Goal: Check status: Check status

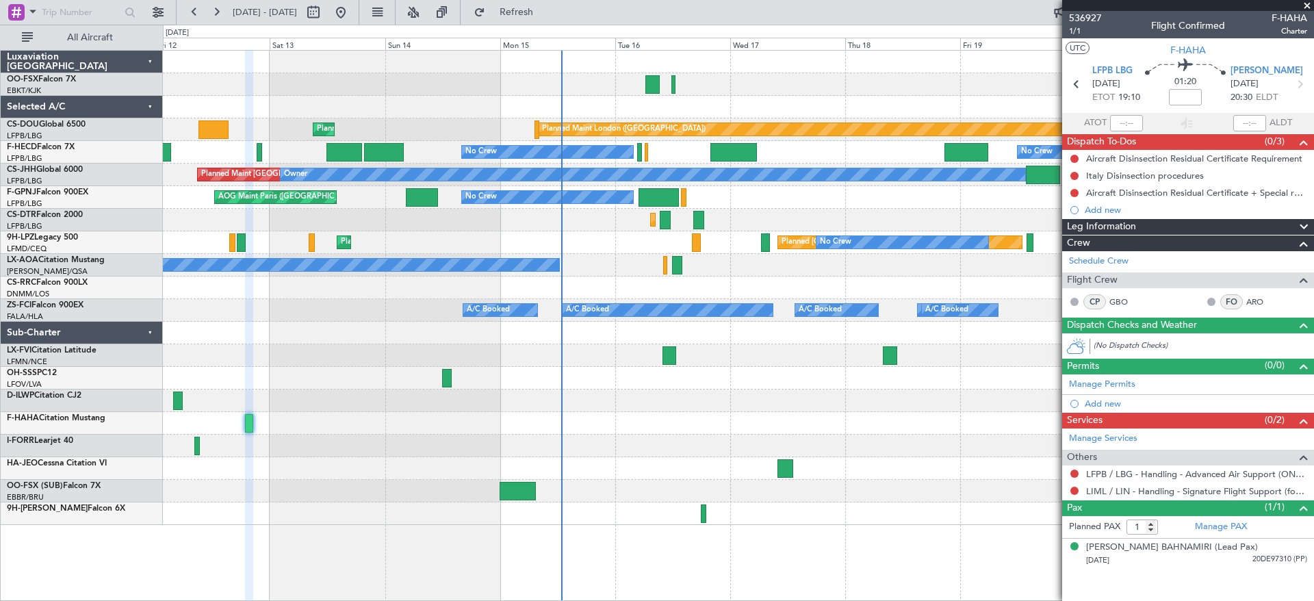
click at [1005, 375] on div "Planned Maint Kortrijk-[GEOGRAPHIC_DATA] Planned Maint [GEOGRAPHIC_DATA] ([GEOG…" at bounding box center [738, 288] width 1150 height 474
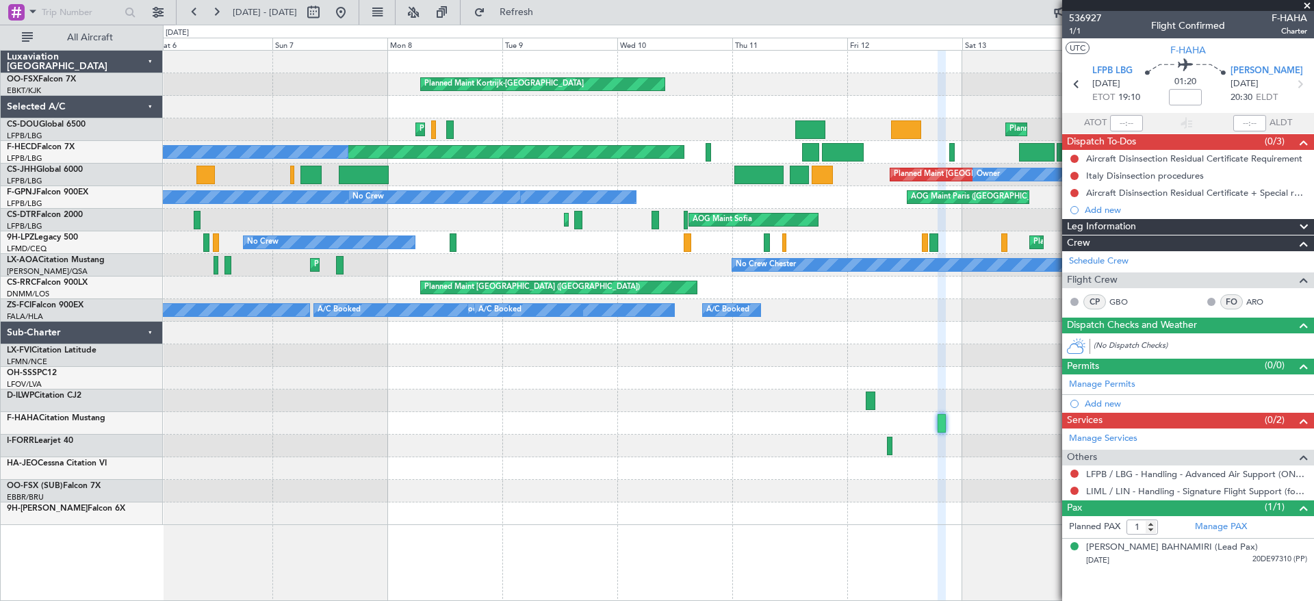
click at [1039, 347] on div "Planned Maint Kortrijk-[GEOGRAPHIC_DATA] Planned Maint [GEOGRAPHIC_DATA] ([GEOG…" at bounding box center [738, 288] width 1150 height 474
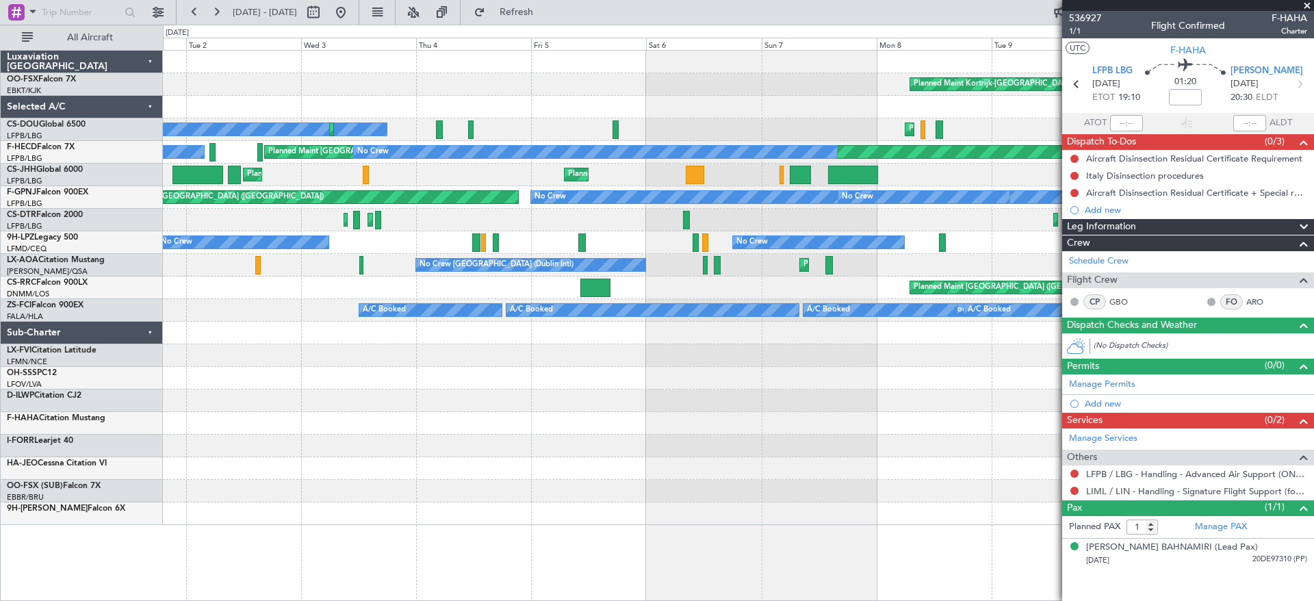
click at [1028, 363] on div "Planned Maint Kortrijk-[GEOGRAPHIC_DATA] Planned Maint [GEOGRAPHIC_DATA] ([GEOG…" at bounding box center [738, 288] width 1150 height 474
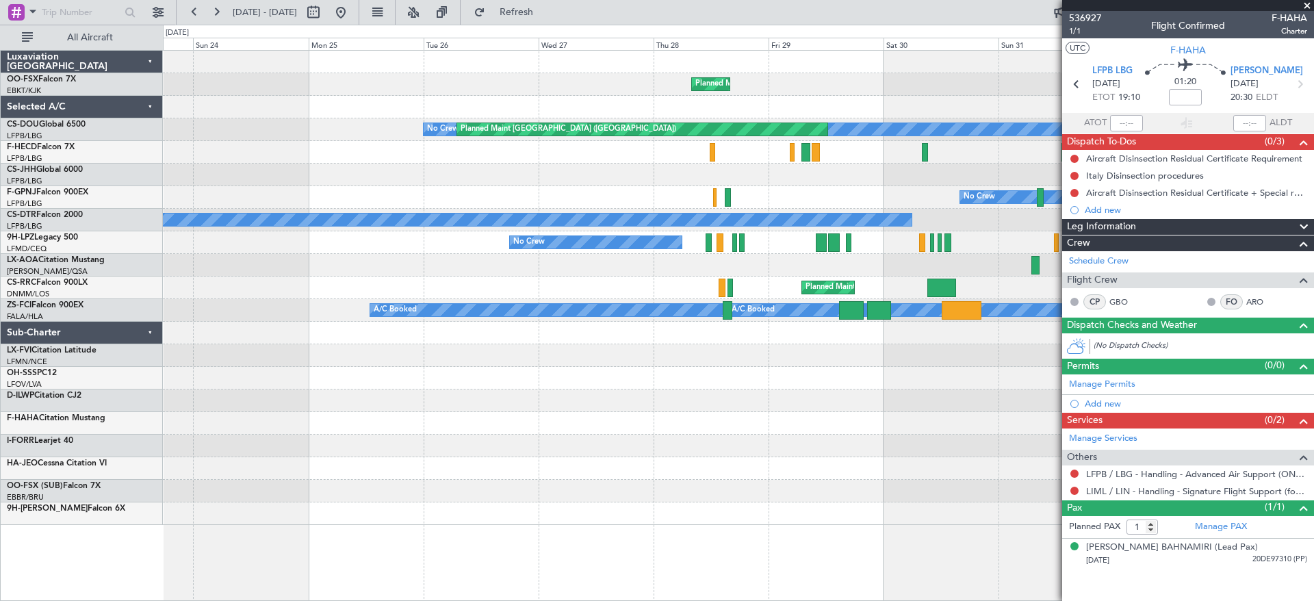
click at [1037, 413] on div "Planned Maint Kortrijk-[GEOGRAPHIC_DATA] No Crew Planned Maint [GEOGRAPHIC_DATA…" at bounding box center [738, 288] width 1150 height 474
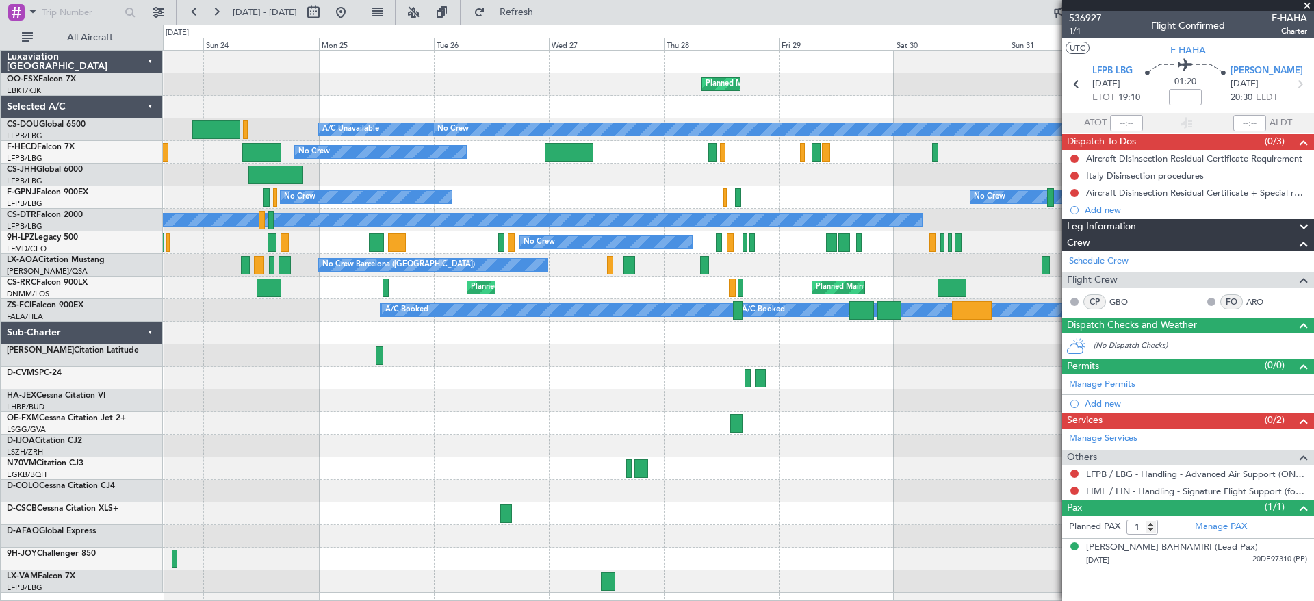
click at [339, 93] on div "Planned Maint Kortrijk-[GEOGRAPHIC_DATA]" at bounding box center [738, 84] width 1150 height 23
click at [612, 85] on div "Planned Maint Kortrijk-[GEOGRAPHIC_DATA]" at bounding box center [738, 84] width 1150 height 23
click at [391, 336] on div "Planned Maint Kortrijk-[GEOGRAPHIC_DATA] Planned Maint [GEOGRAPHIC_DATA] ([GEOG…" at bounding box center [738, 322] width 1150 height 542
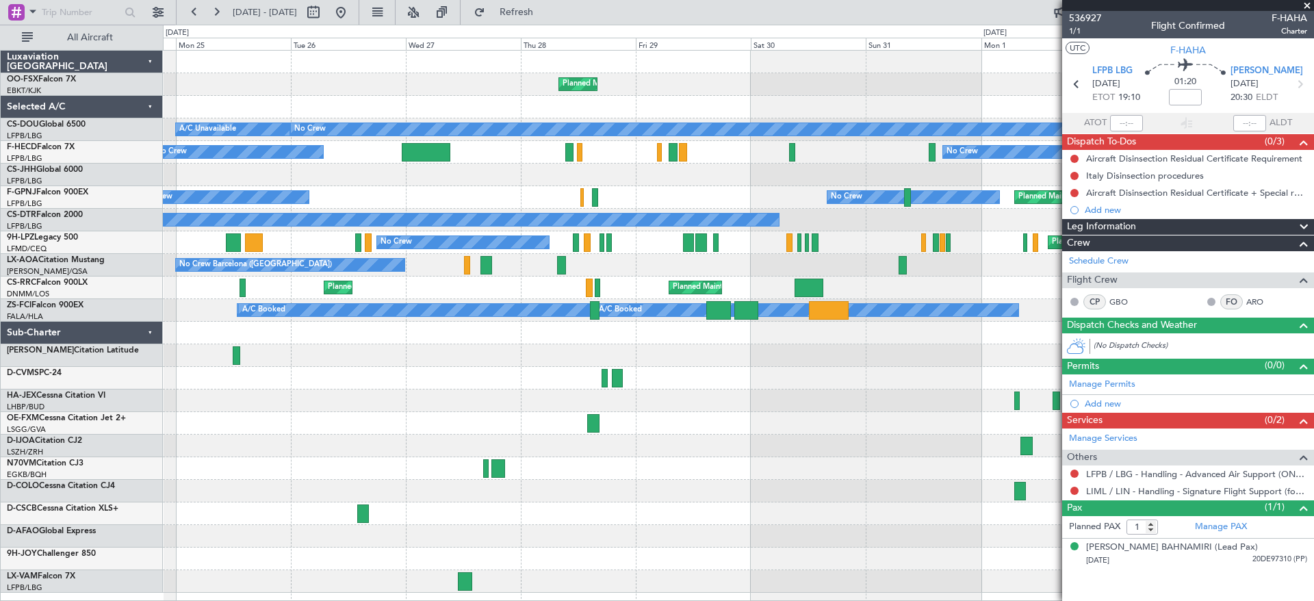
click at [610, 389] on div "Planned Maint Kortrijk-[GEOGRAPHIC_DATA] Planned Maint [GEOGRAPHIC_DATA] ([GEOG…" at bounding box center [738, 322] width 1150 height 542
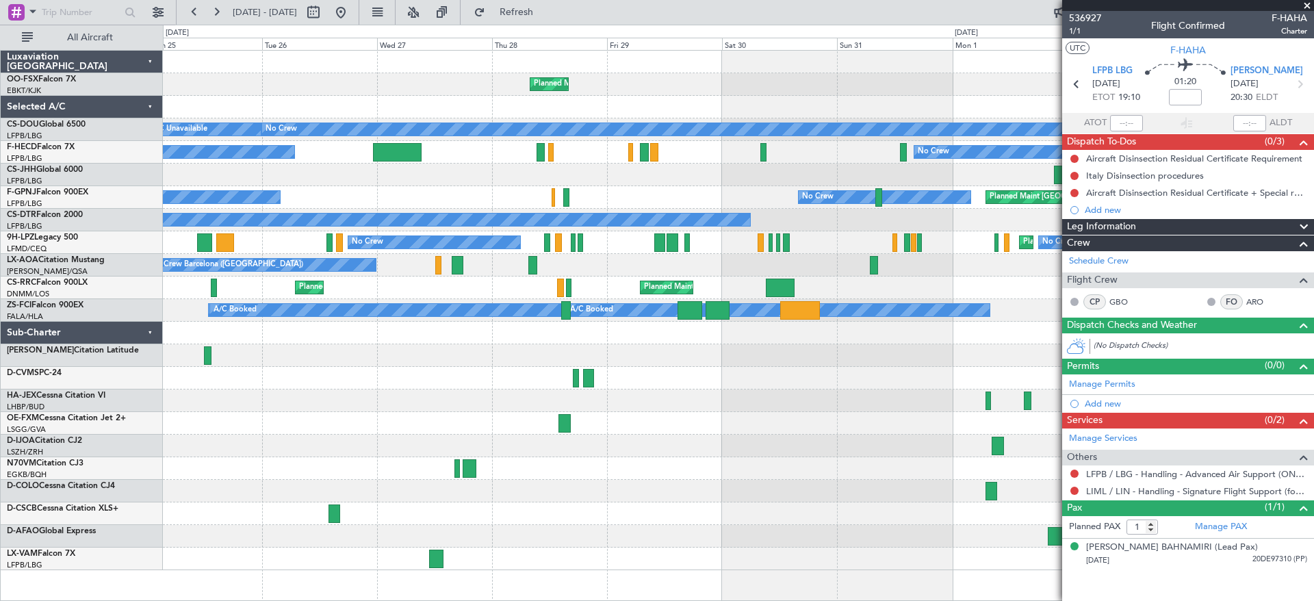
click at [1304, 3] on span at bounding box center [1307, 6] width 14 height 12
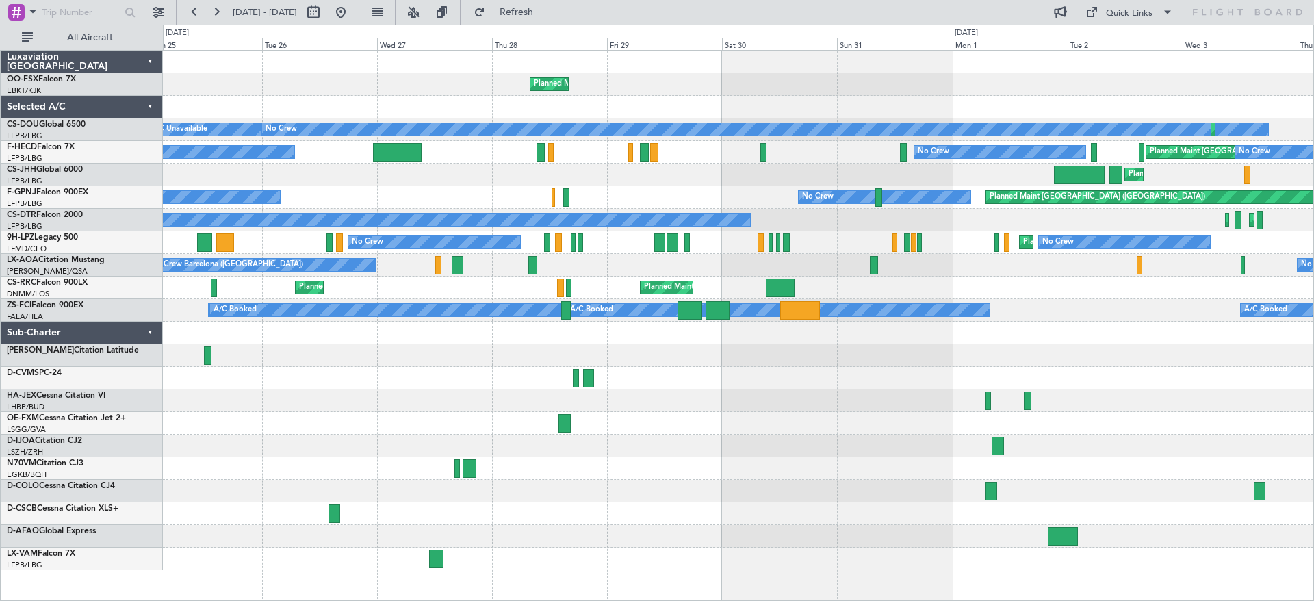
type input "0"
click at [352, 16] on button at bounding box center [341, 12] width 22 height 22
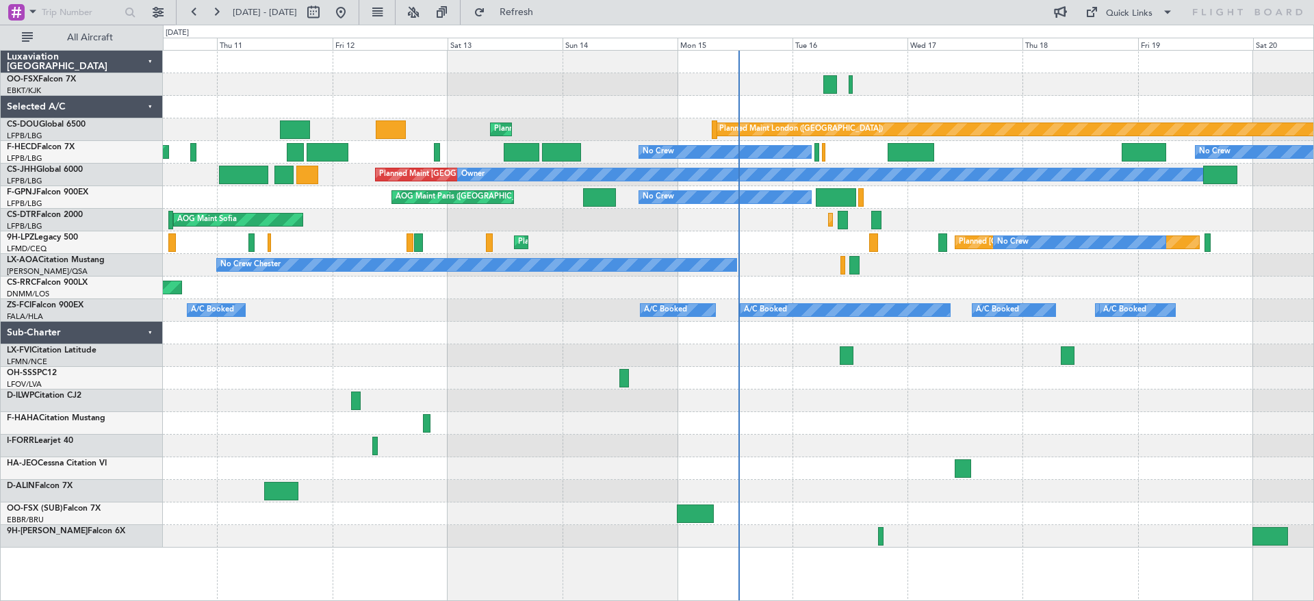
click at [1020, 541] on div at bounding box center [738, 536] width 1150 height 23
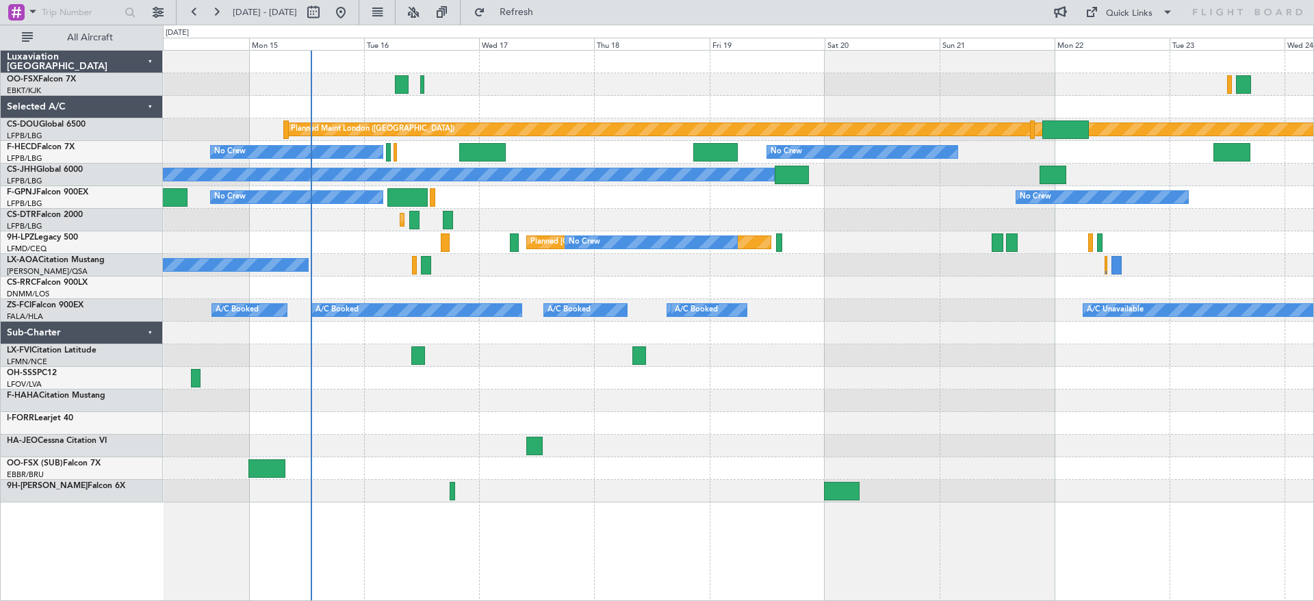
click at [669, 419] on div "Planned Maint London ([GEOGRAPHIC_DATA]) Planned Maint [GEOGRAPHIC_DATA] ([GEOG…" at bounding box center [738, 277] width 1150 height 452
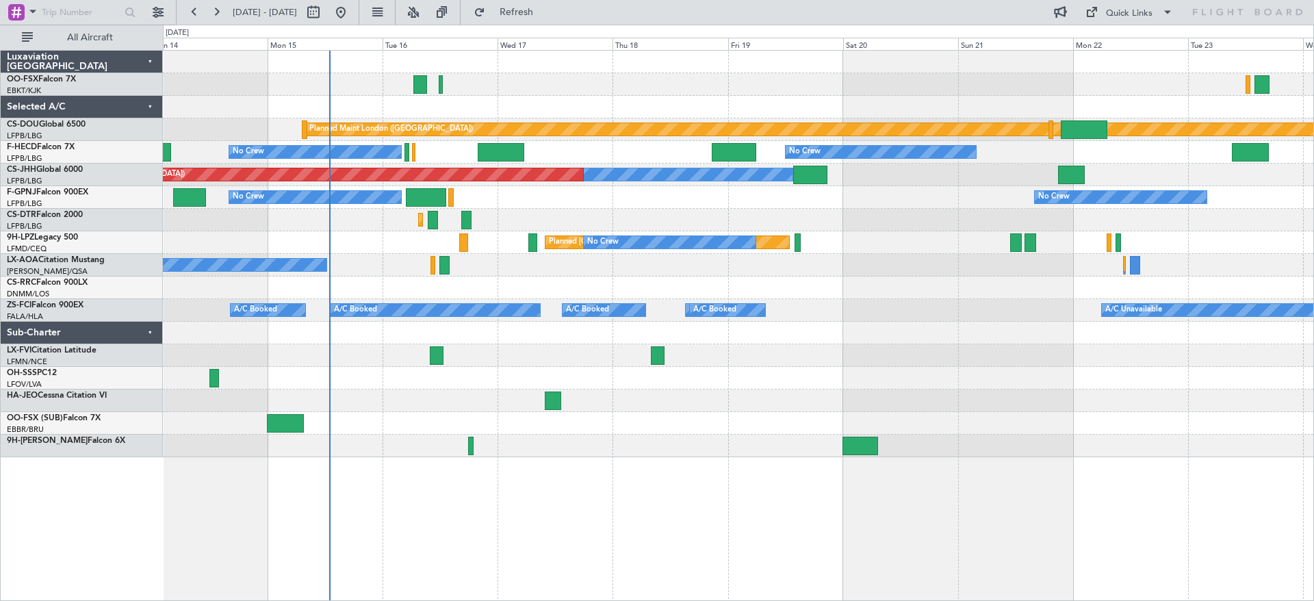
click at [876, 326] on div at bounding box center [738, 333] width 1150 height 23
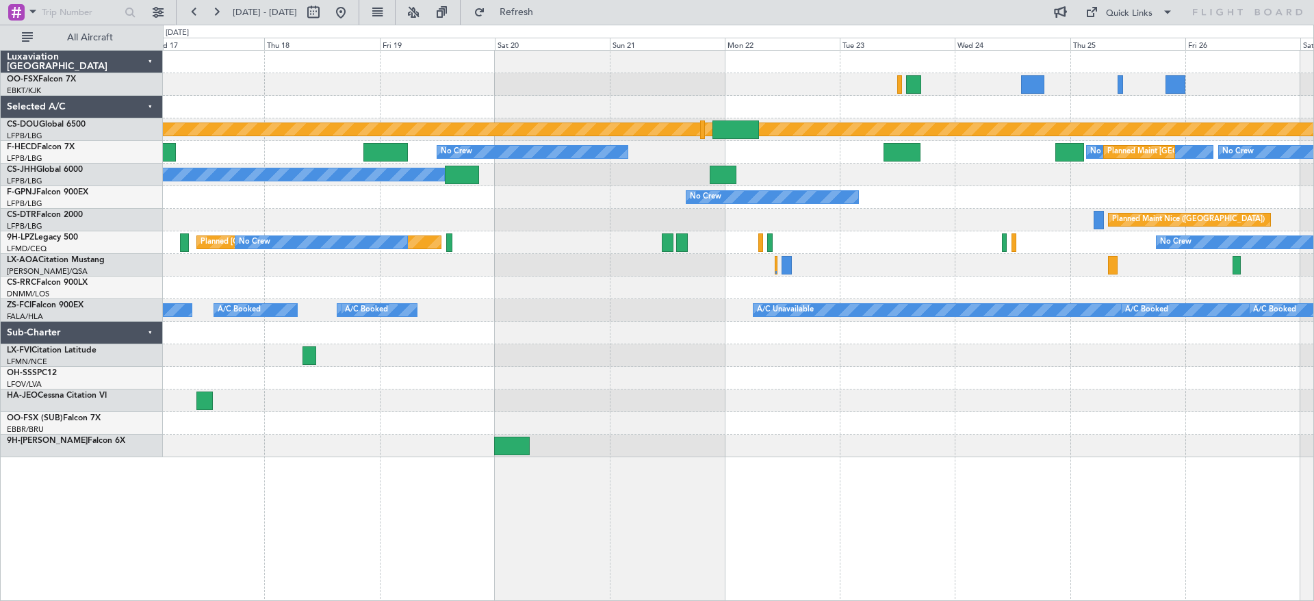
click at [474, 402] on div "Planned Maint London ([GEOGRAPHIC_DATA]) No Crew No Crew Planned Maint [GEOGRAP…" at bounding box center [738, 254] width 1150 height 406
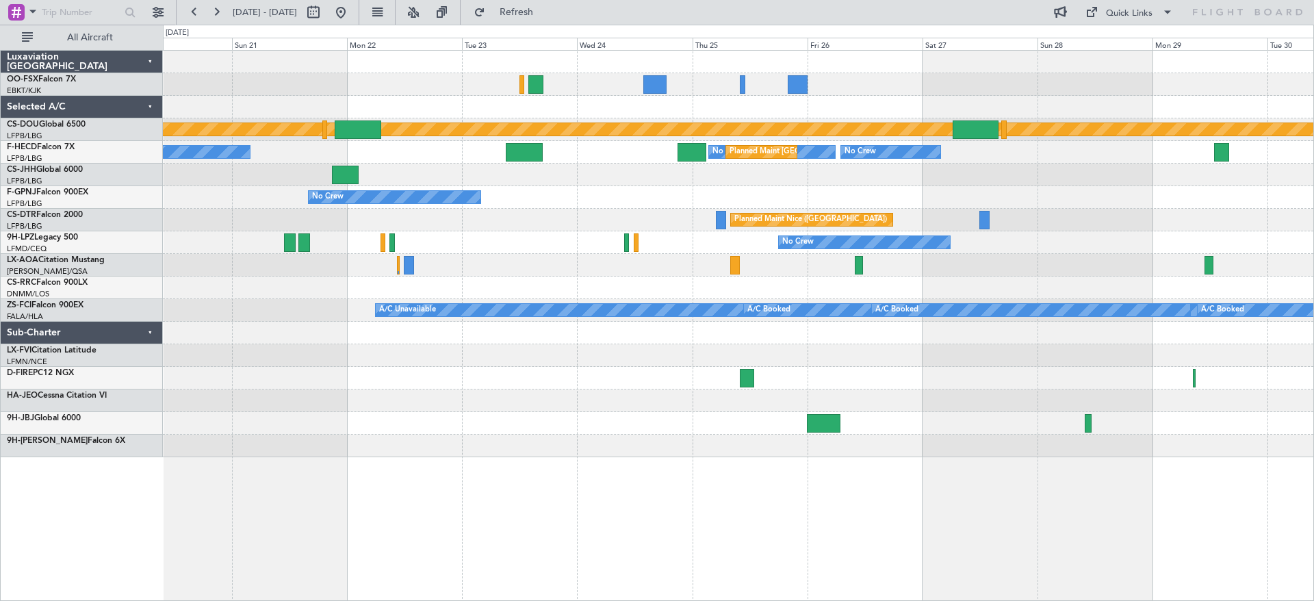
click at [572, 436] on div "Planned Maint London ([GEOGRAPHIC_DATA]) No Crew No Crew Planned Maint [GEOGRAP…" at bounding box center [738, 254] width 1150 height 406
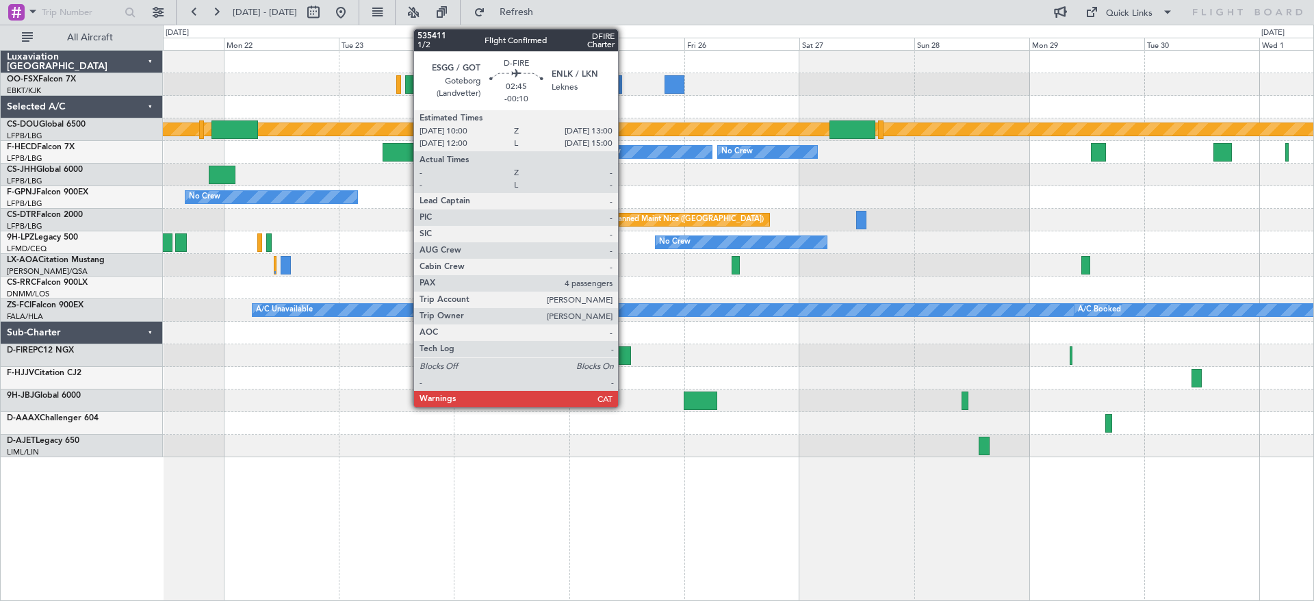
click at [624, 359] on div at bounding box center [624, 355] width 15 height 18
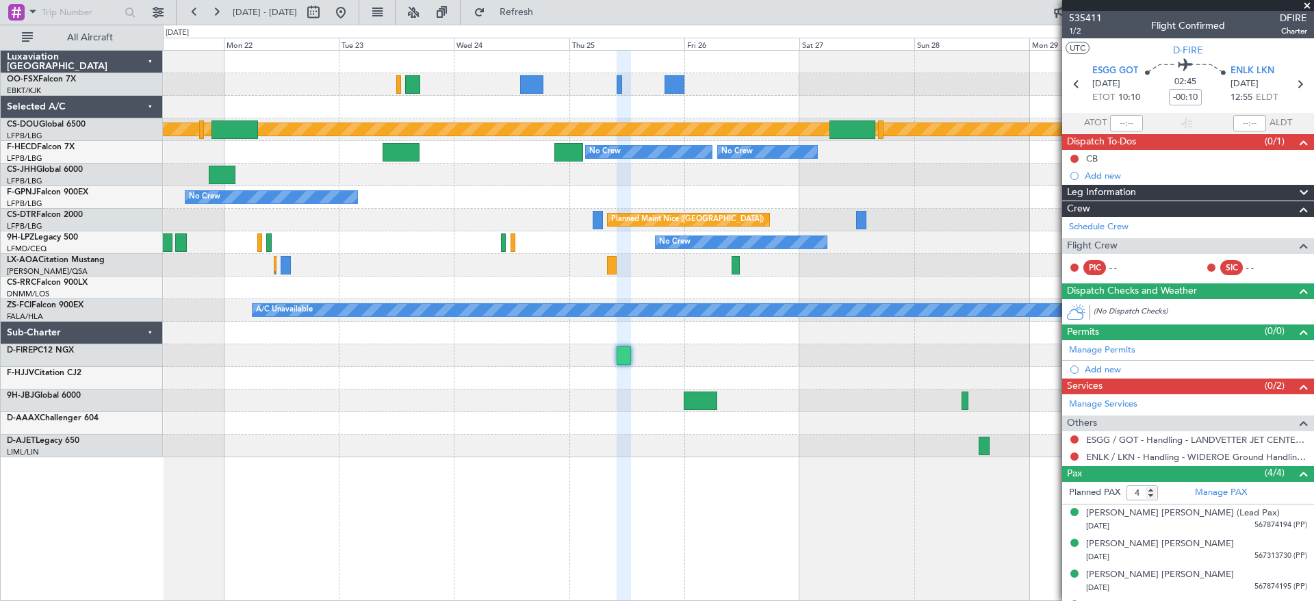
click at [1306, 4] on span at bounding box center [1307, 6] width 14 height 12
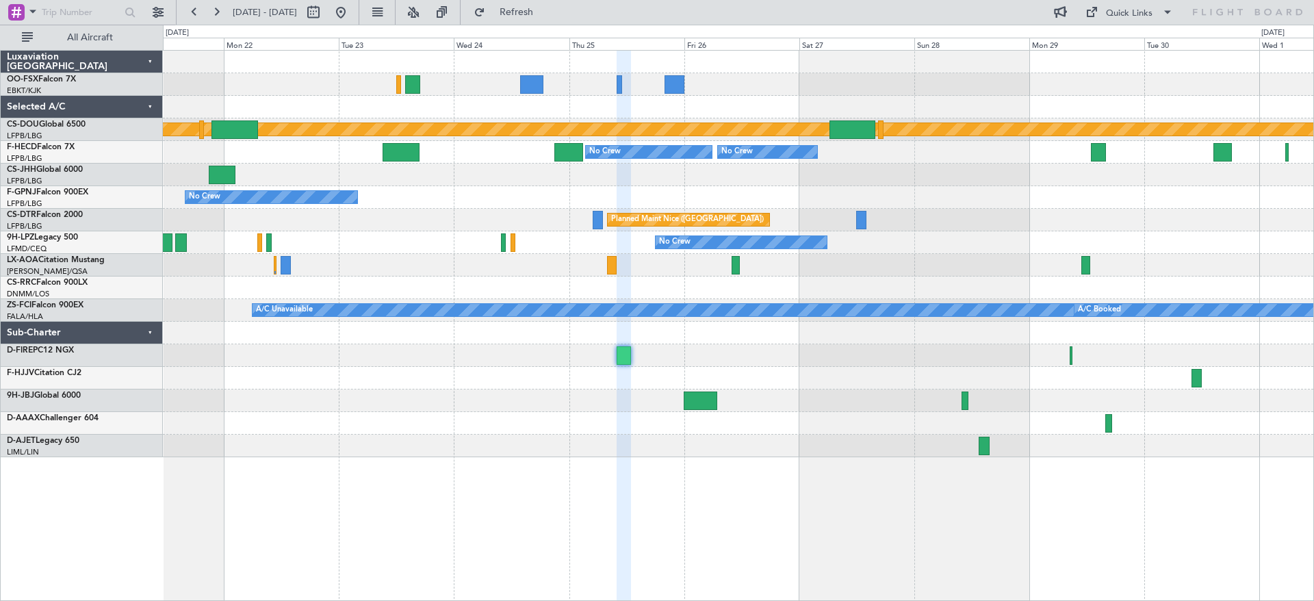
type input "0"
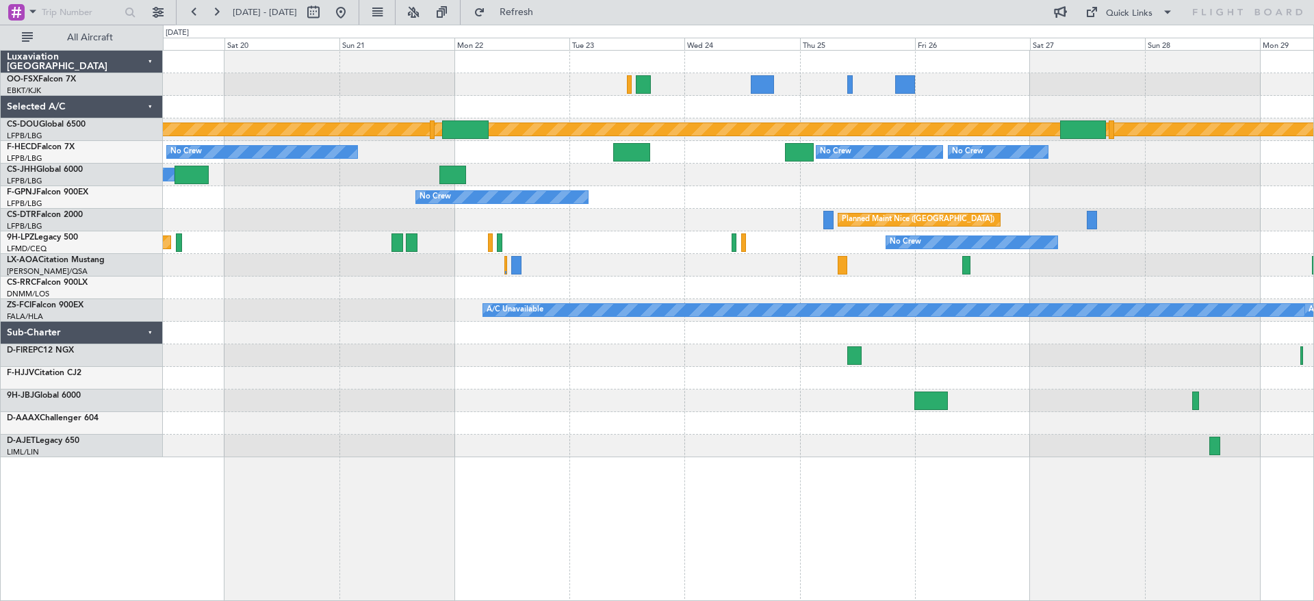
click at [610, 439] on div "Planned Maint London ([GEOGRAPHIC_DATA]) Planned Maint [GEOGRAPHIC_DATA] ([GEOG…" at bounding box center [738, 254] width 1150 height 406
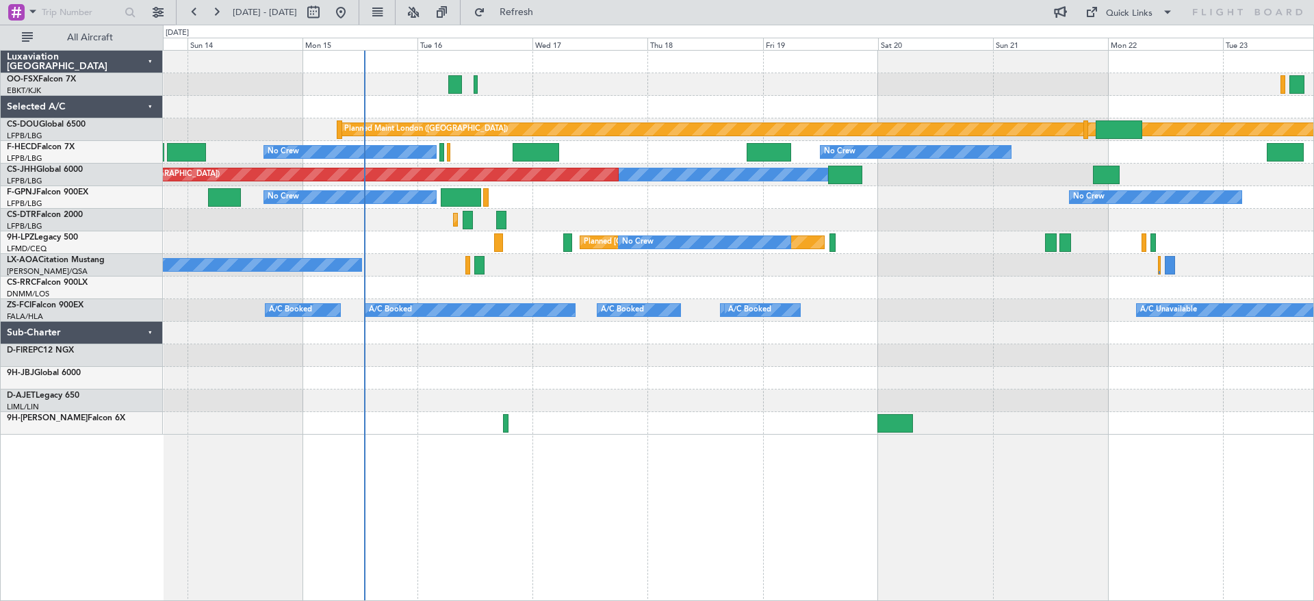
click at [1232, 452] on div "Planned Maint London ([GEOGRAPHIC_DATA]) Planned Maint [GEOGRAPHIC_DATA] ([GEOG…" at bounding box center [738, 325] width 1151 height 551
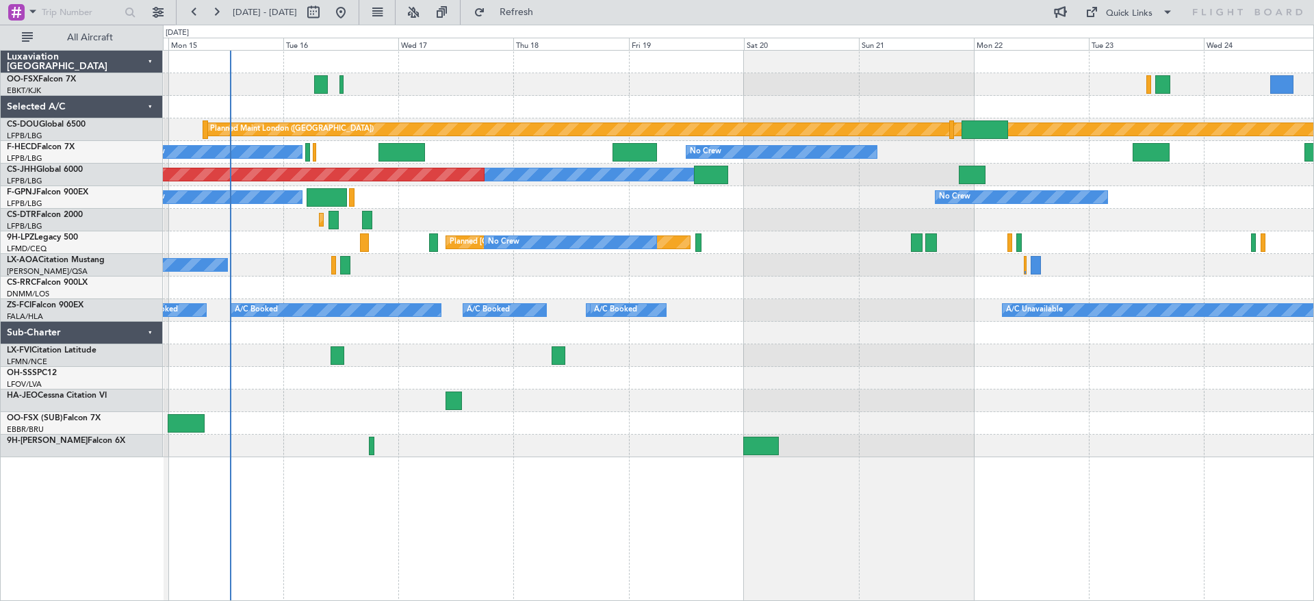
click at [382, 453] on div "Planned Maint London ([GEOGRAPHIC_DATA]) Planned Maint [GEOGRAPHIC_DATA] ([GEOG…" at bounding box center [738, 254] width 1150 height 406
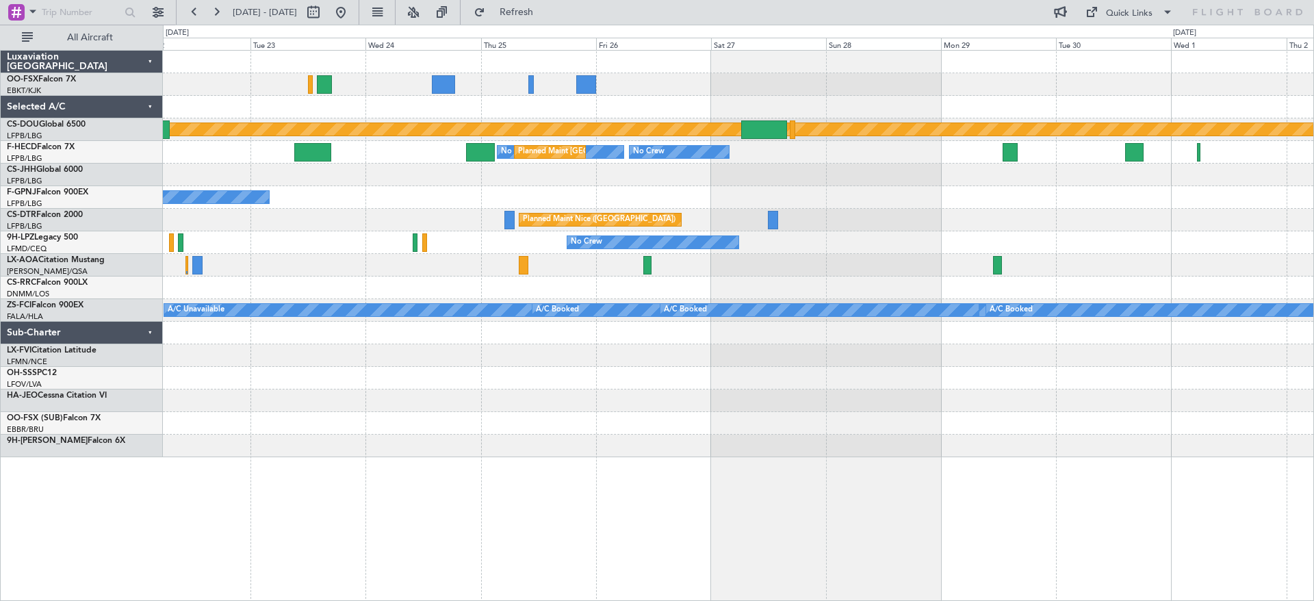
click at [539, 478] on div "Planned Maint London ([GEOGRAPHIC_DATA]) No Crew Planned Maint [GEOGRAPHIC_DATA…" at bounding box center [738, 325] width 1151 height 551
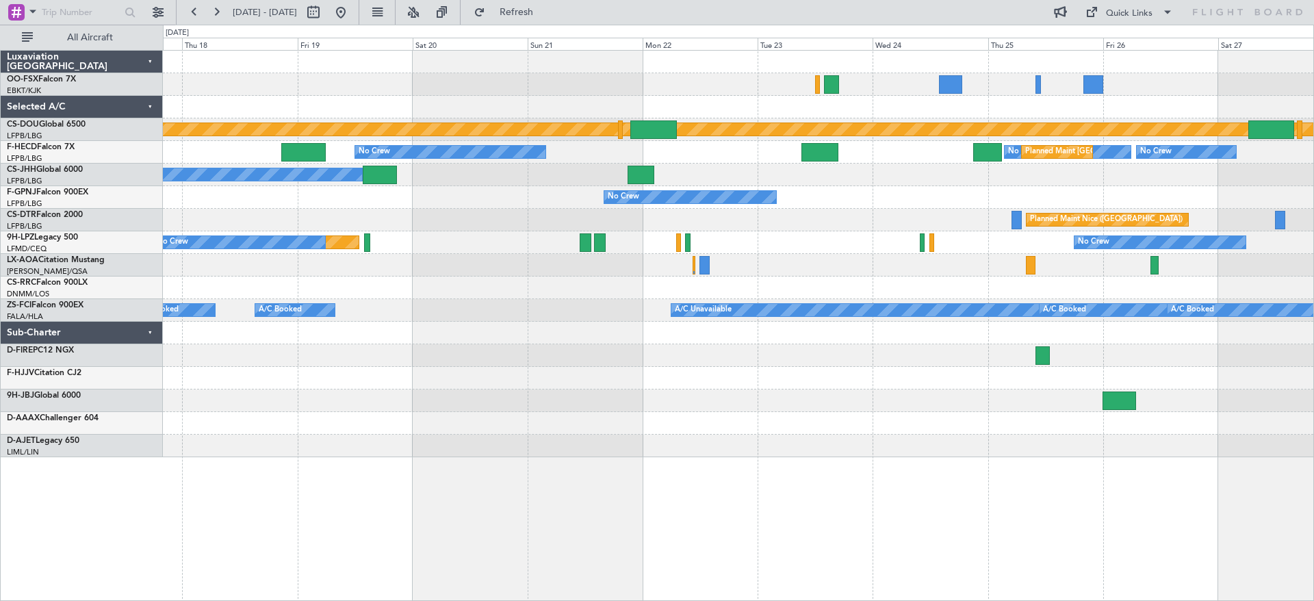
click at [1057, 414] on div at bounding box center [738, 423] width 1150 height 23
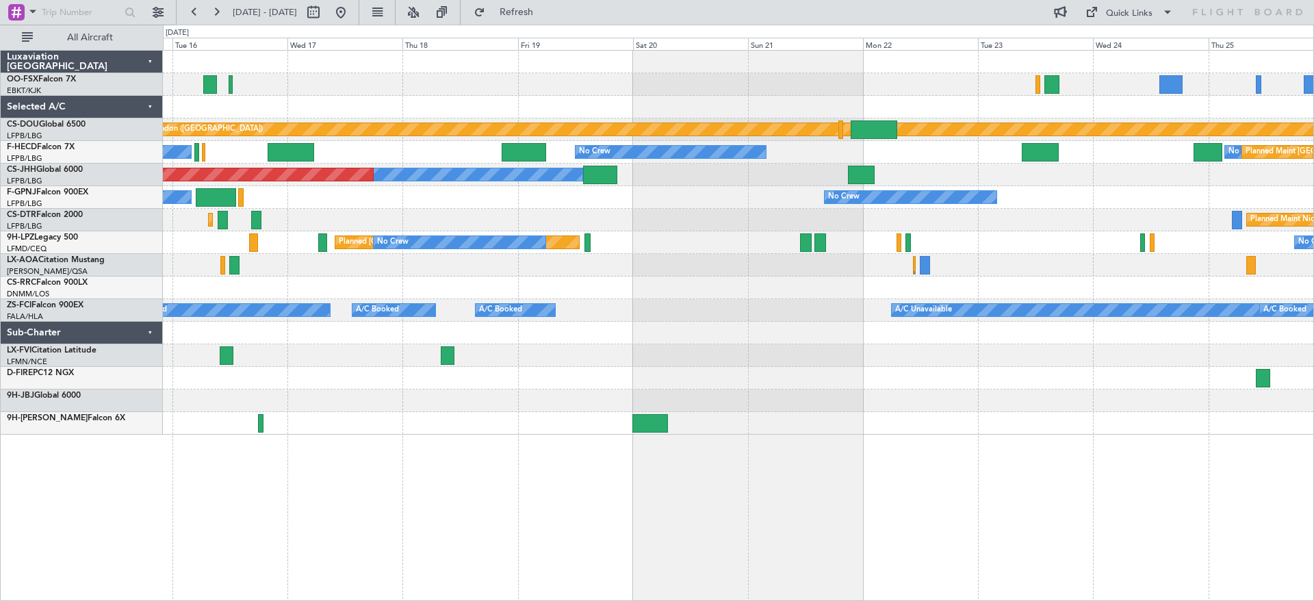
click at [468, 410] on div "Planned Maint London ([GEOGRAPHIC_DATA]) Planned Maint [GEOGRAPHIC_DATA] ([GEOG…" at bounding box center [738, 243] width 1150 height 384
click at [336, 412] on div "Planned Maint London ([GEOGRAPHIC_DATA]) Planned Maint [GEOGRAPHIC_DATA] ([GEOG…" at bounding box center [738, 243] width 1150 height 384
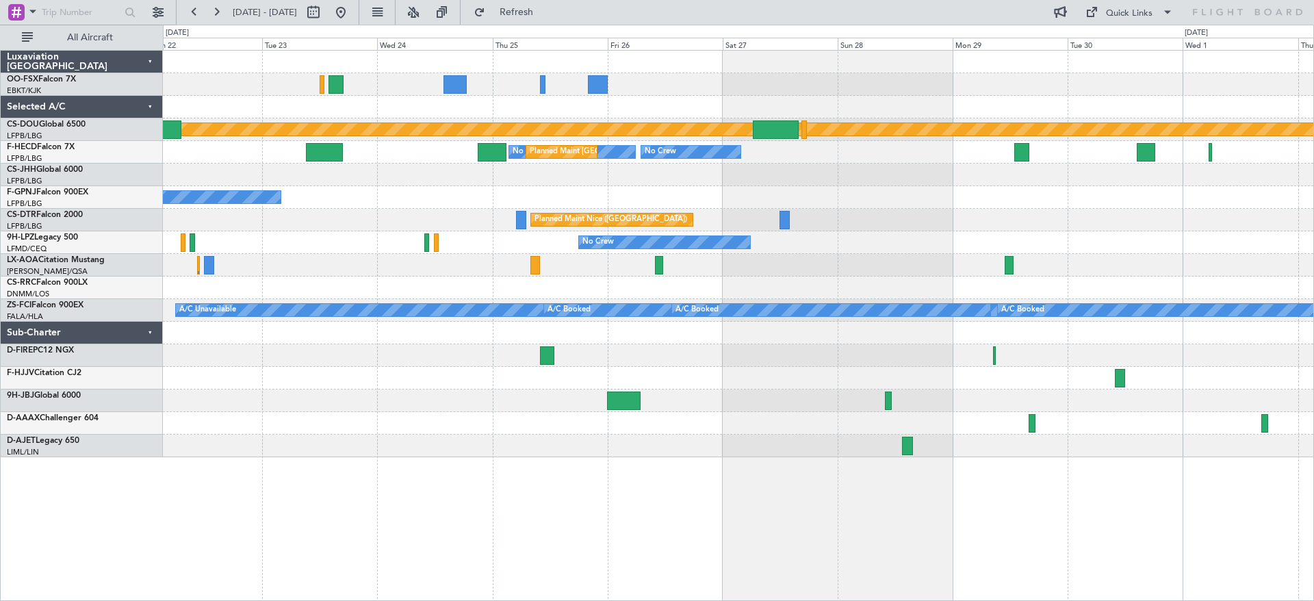
click at [757, 439] on div "Planned Maint London ([GEOGRAPHIC_DATA]) No Crew Planned Maint [GEOGRAPHIC_DATA…" at bounding box center [738, 254] width 1150 height 406
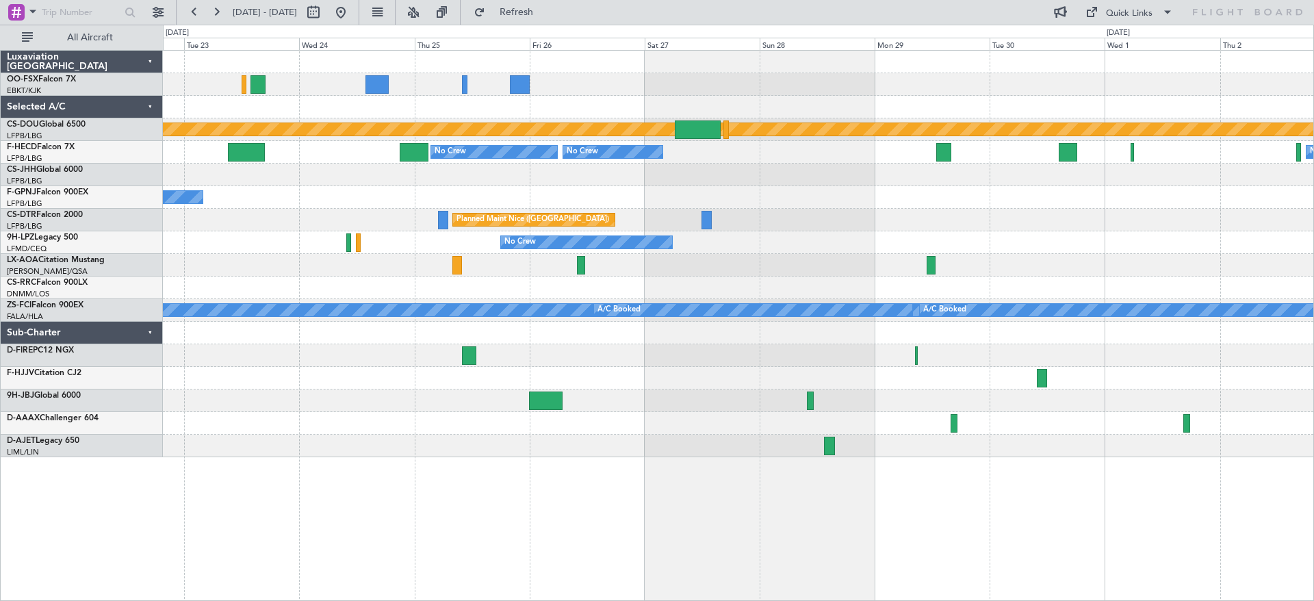
click at [521, 405] on div "Planned Maint London ([GEOGRAPHIC_DATA]) Planned Maint [GEOGRAPHIC_DATA] ([GEOG…" at bounding box center [738, 254] width 1150 height 406
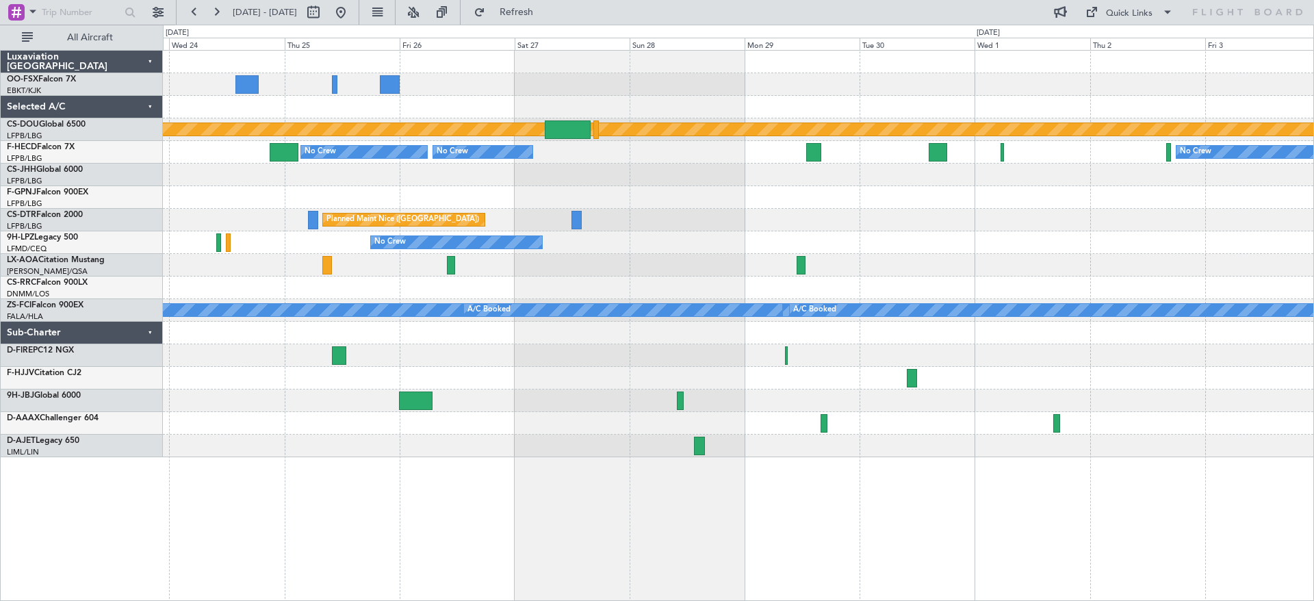
click at [443, 426] on div at bounding box center [738, 423] width 1150 height 23
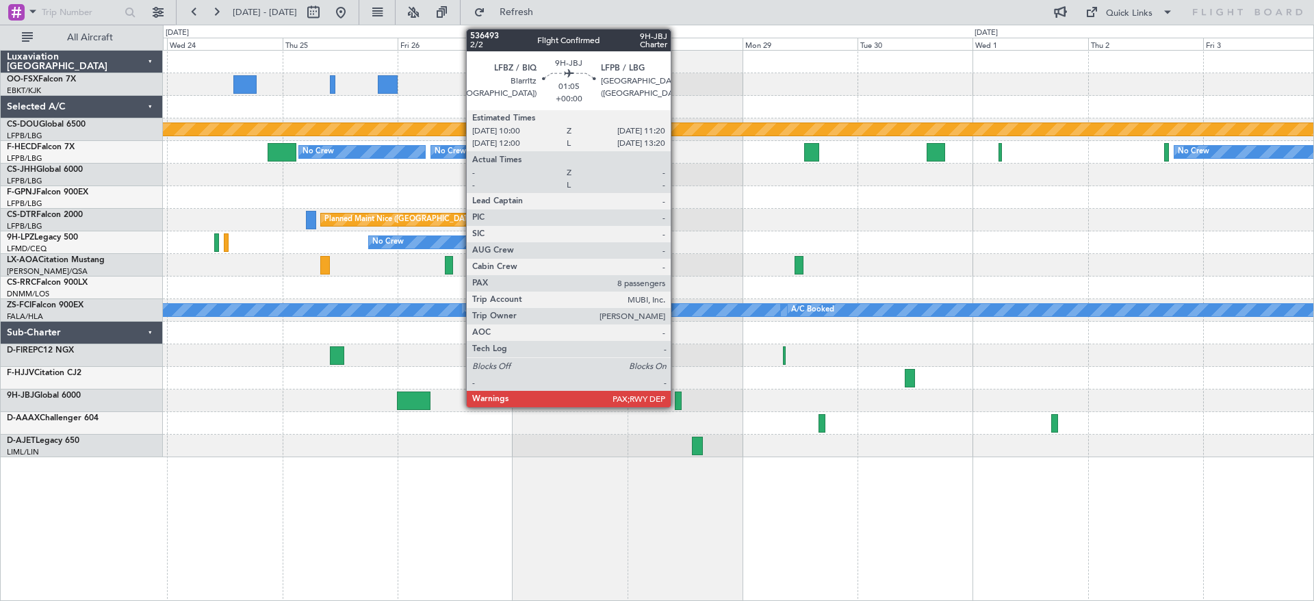
click at [677, 403] on div at bounding box center [678, 400] width 7 height 18
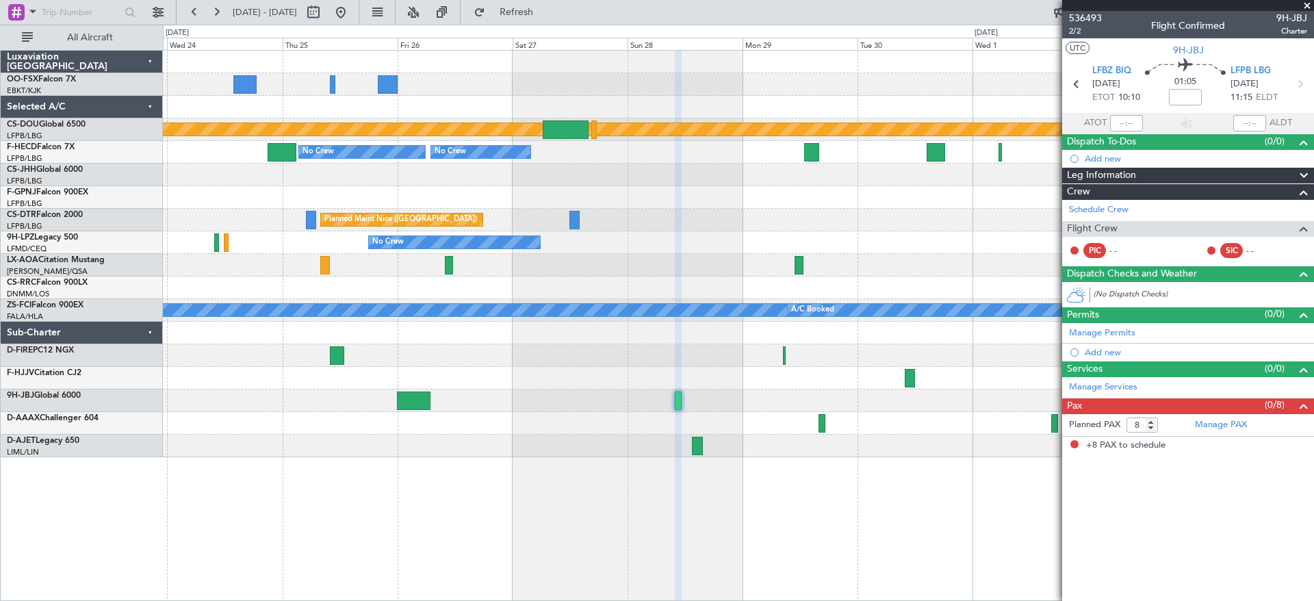
click at [1307, 4] on span at bounding box center [1307, 6] width 14 height 12
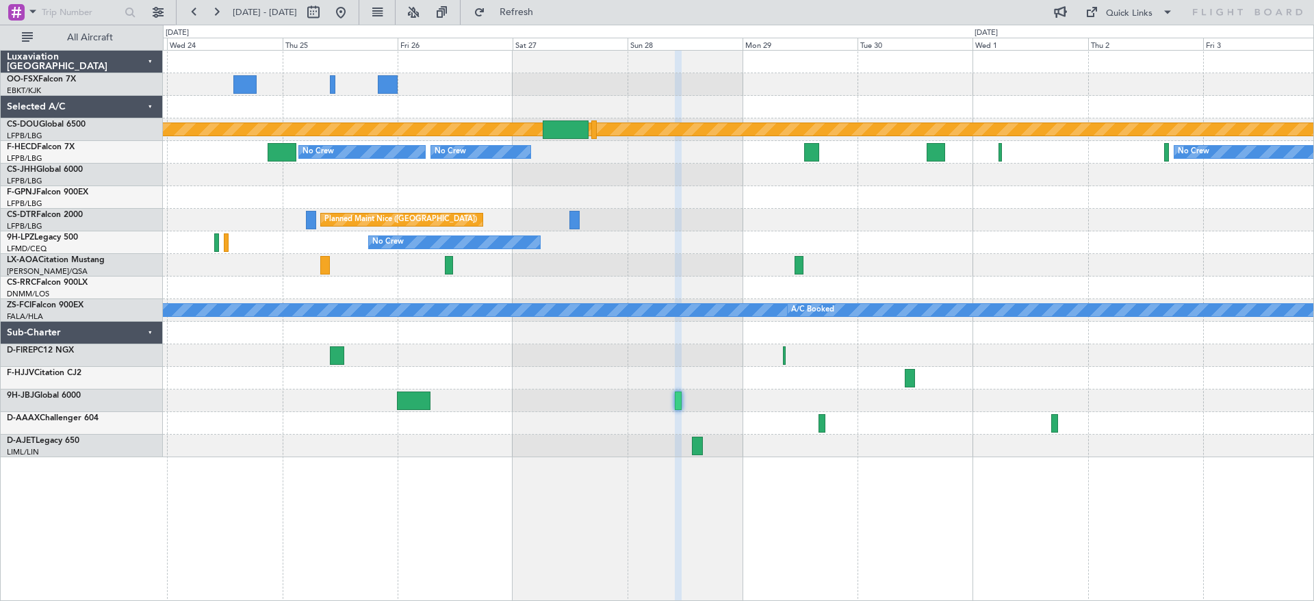
type input "0"
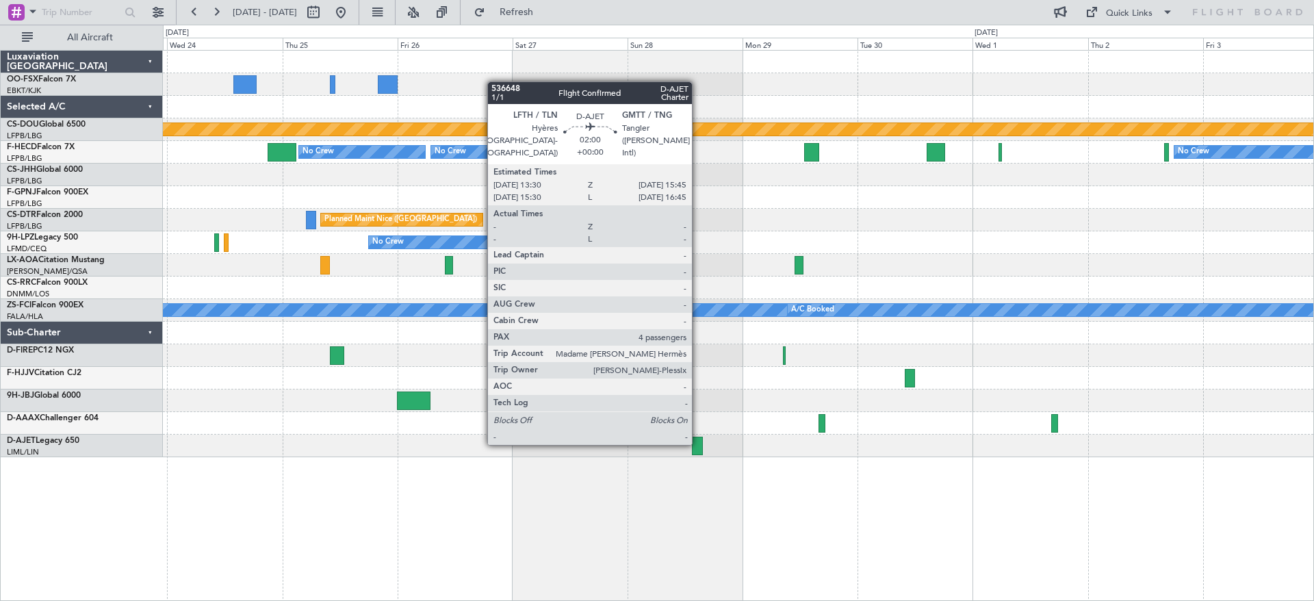
click at [698, 442] on div at bounding box center [697, 446] width 11 height 18
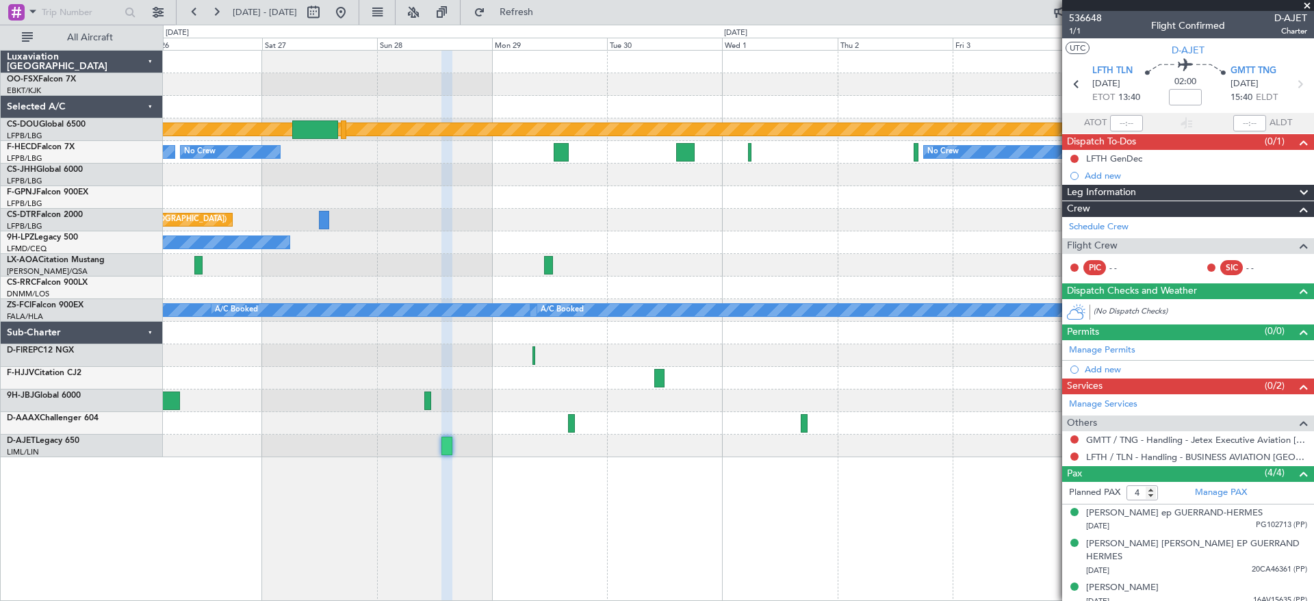
click at [590, 443] on div "Planned Maint London ([GEOGRAPHIC_DATA]) No Crew No Crew No Crew Planned Maint …" at bounding box center [738, 254] width 1150 height 406
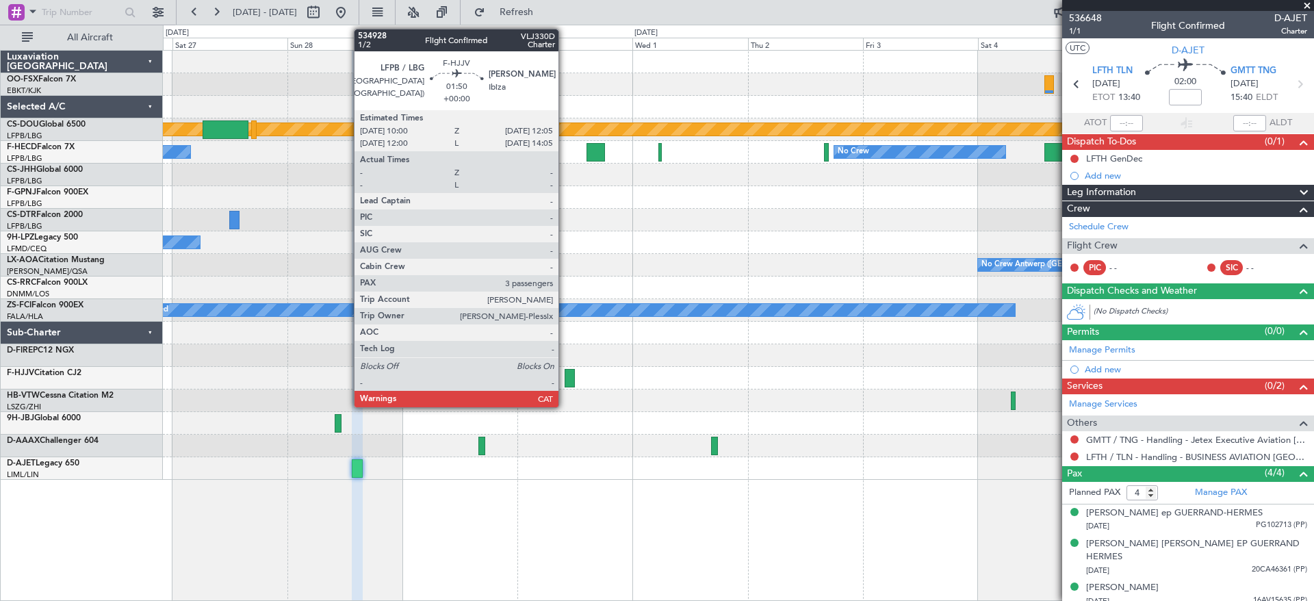
click at [565, 383] on div at bounding box center [570, 378] width 10 height 18
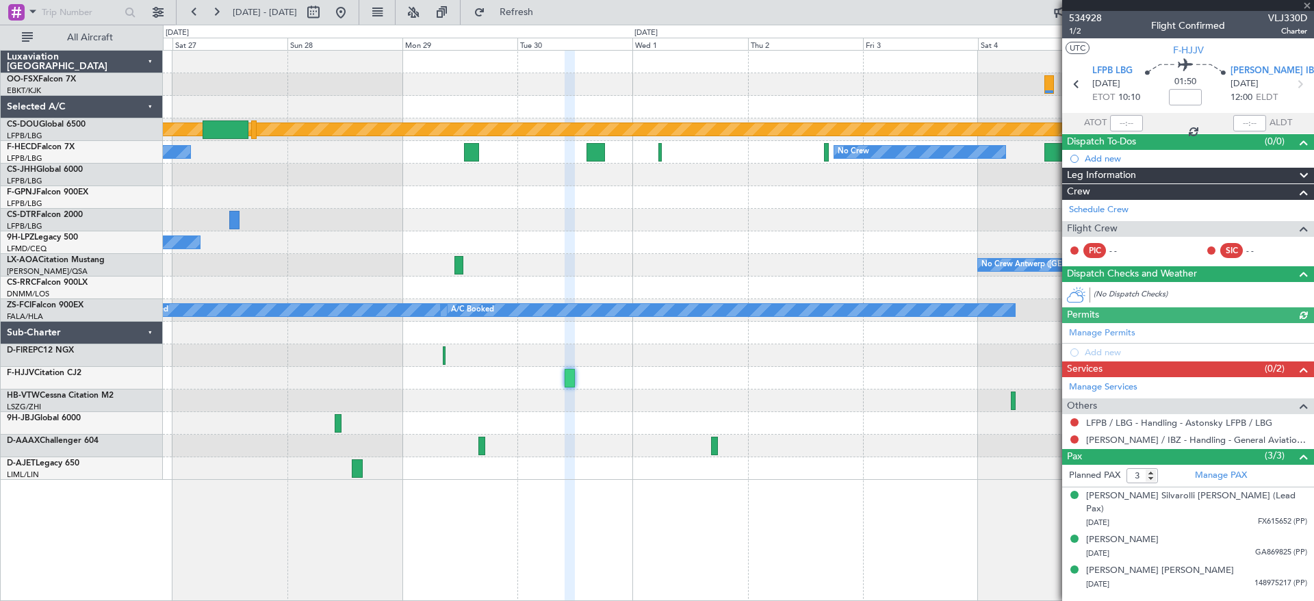
click at [769, 309] on div "A/C Booked" at bounding box center [732, 310] width 568 height 12
click at [1306, 4] on span at bounding box center [1307, 6] width 14 height 12
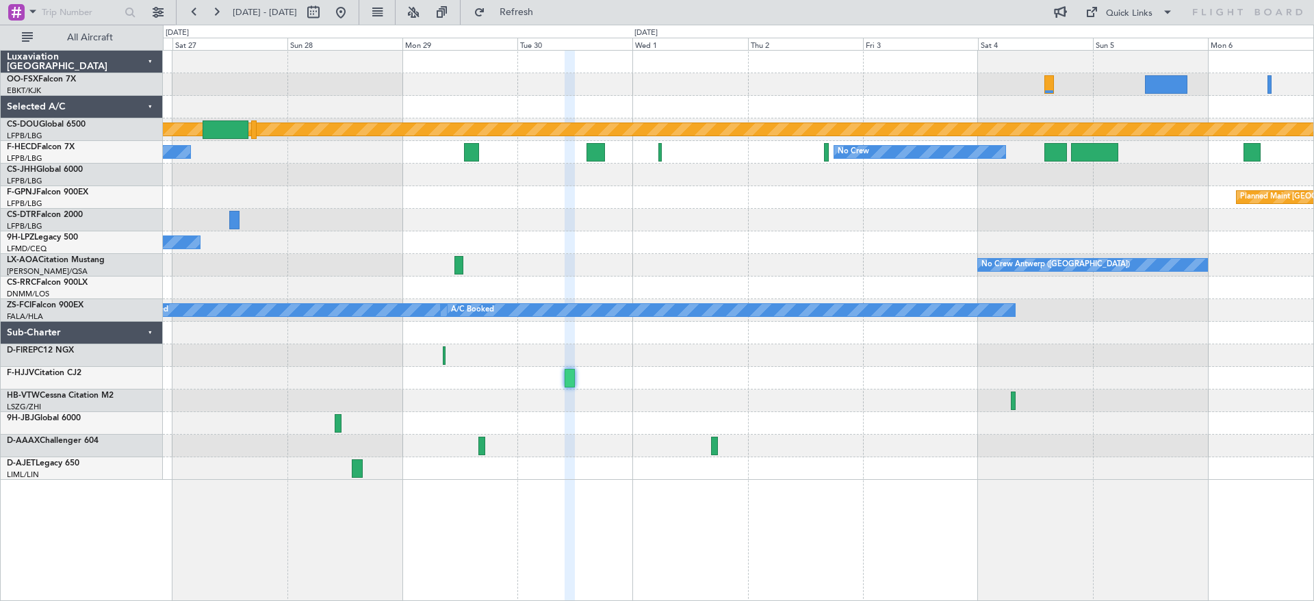
type input "0"
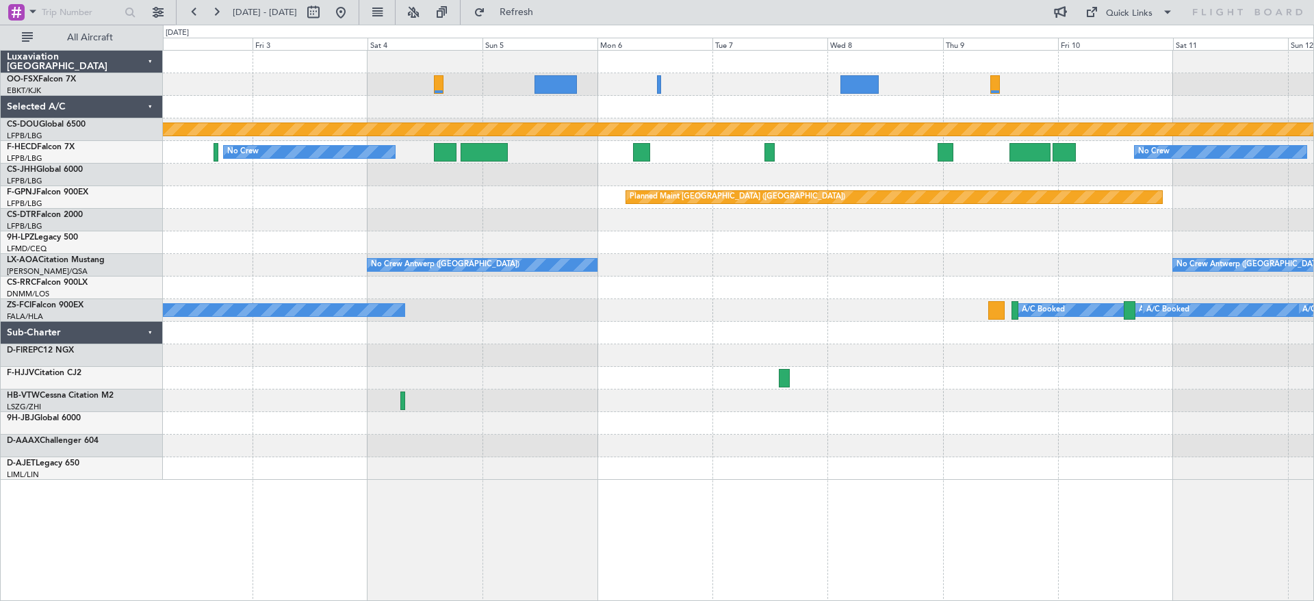
click at [252, 239] on div at bounding box center [738, 242] width 1150 height 23
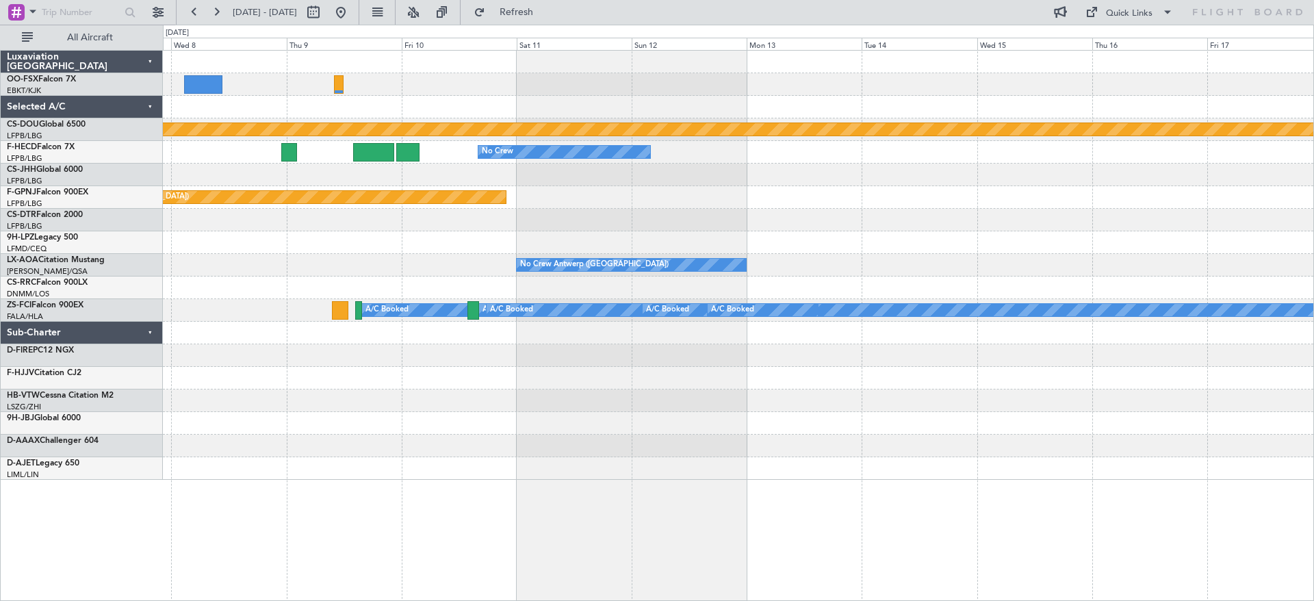
click at [244, 387] on div "Planned Maint London ([GEOGRAPHIC_DATA]) No Crew Planned Maint [GEOGRAPHIC_DATA…" at bounding box center [738, 265] width 1150 height 429
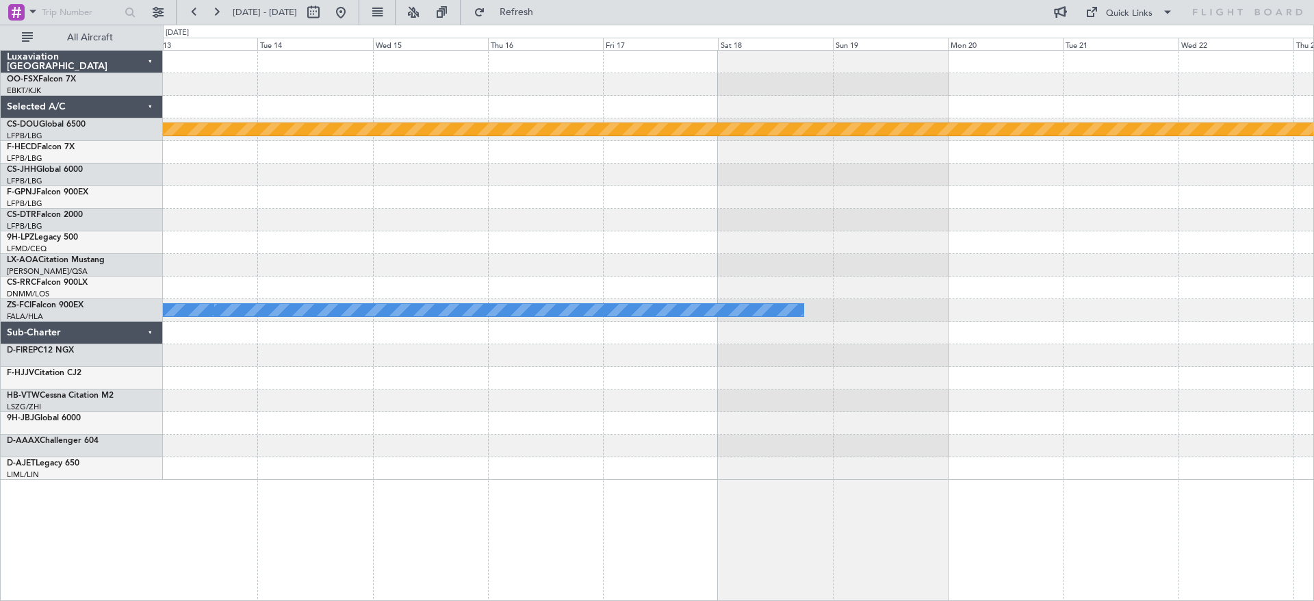
click at [1313, 404] on html "[DATE] - [DATE] Refresh Quick Links All Aircraft Planned Maint [GEOGRAPHIC_DATA…" at bounding box center [657, 300] width 1314 height 601
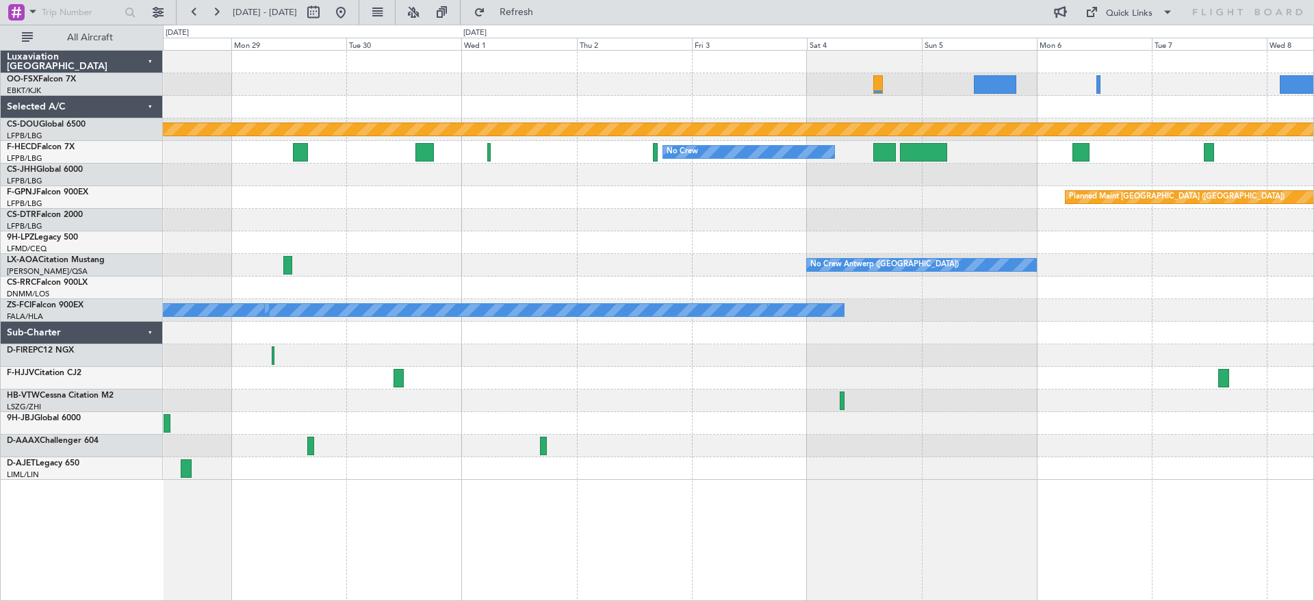
click at [985, 339] on div "Planned Maint London ([GEOGRAPHIC_DATA]) No Crew No Crew No Crew No Crew Planne…" at bounding box center [738, 265] width 1150 height 429
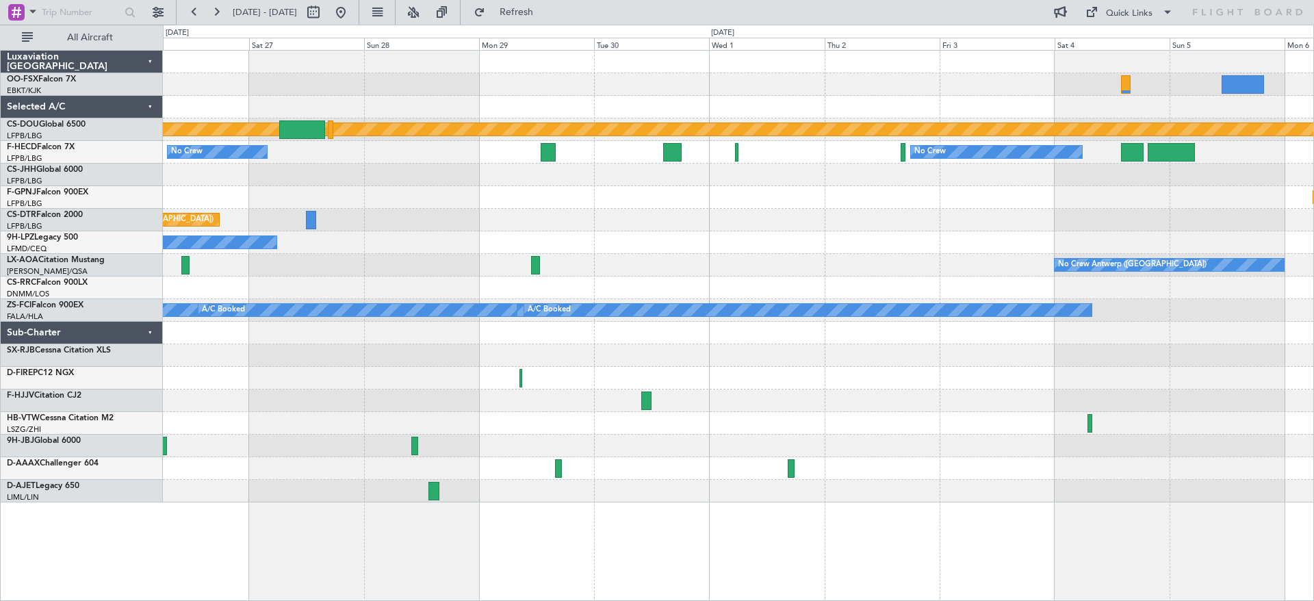
click at [900, 380] on div "Planned Maint London ([GEOGRAPHIC_DATA]) No Crew No Crew No Crew Planned Maint …" at bounding box center [738, 277] width 1150 height 452
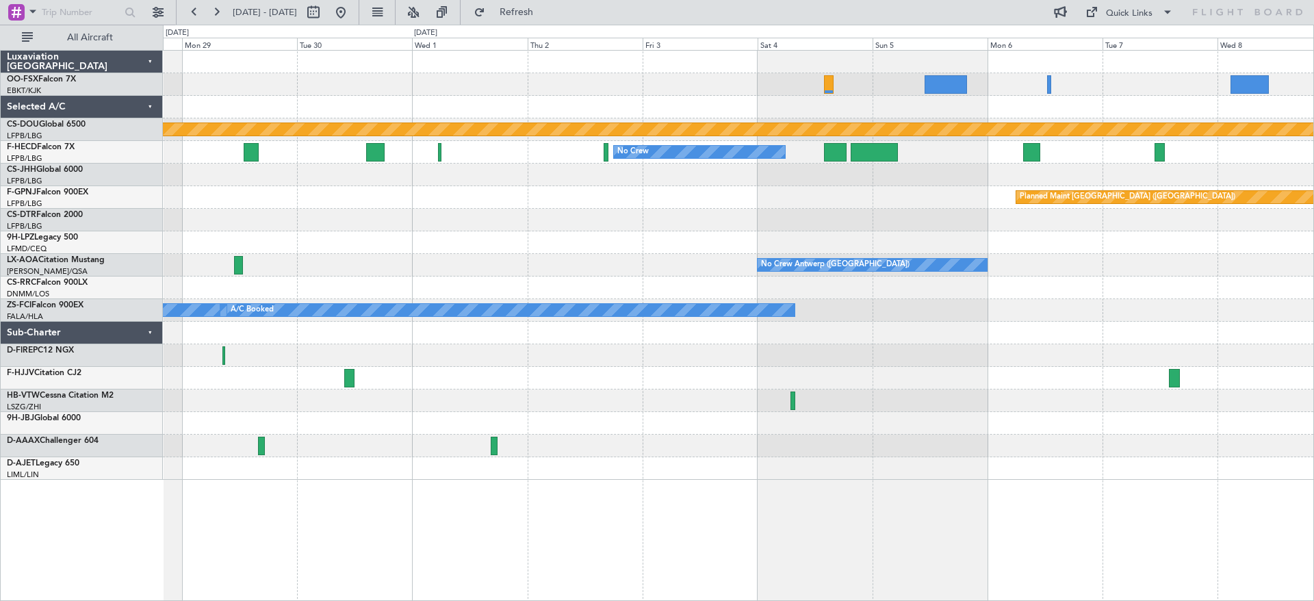
click at [724, 422] on div "Planned Maint London ([GEOGRAPHIC_DATA]) No Crew No Crew No Crew Planned Maint …" at bounding box center [738, 265] width 1150 height 429
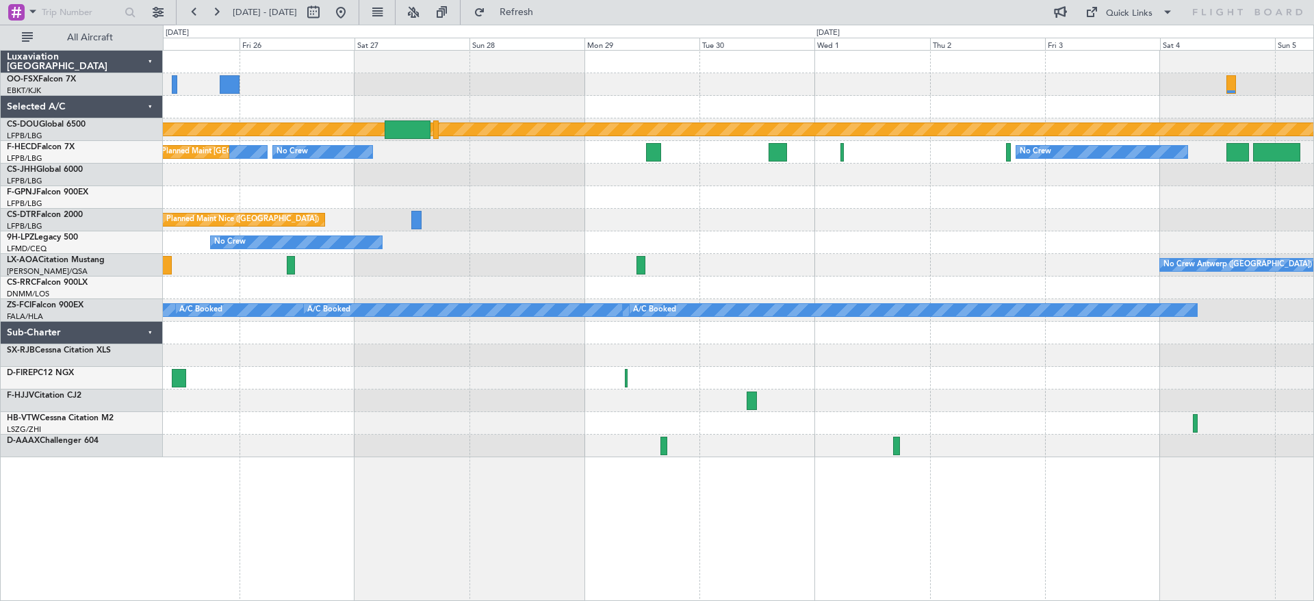
click at [1116, 396] on div at bounding box center [738, 400] width 1150 height 23
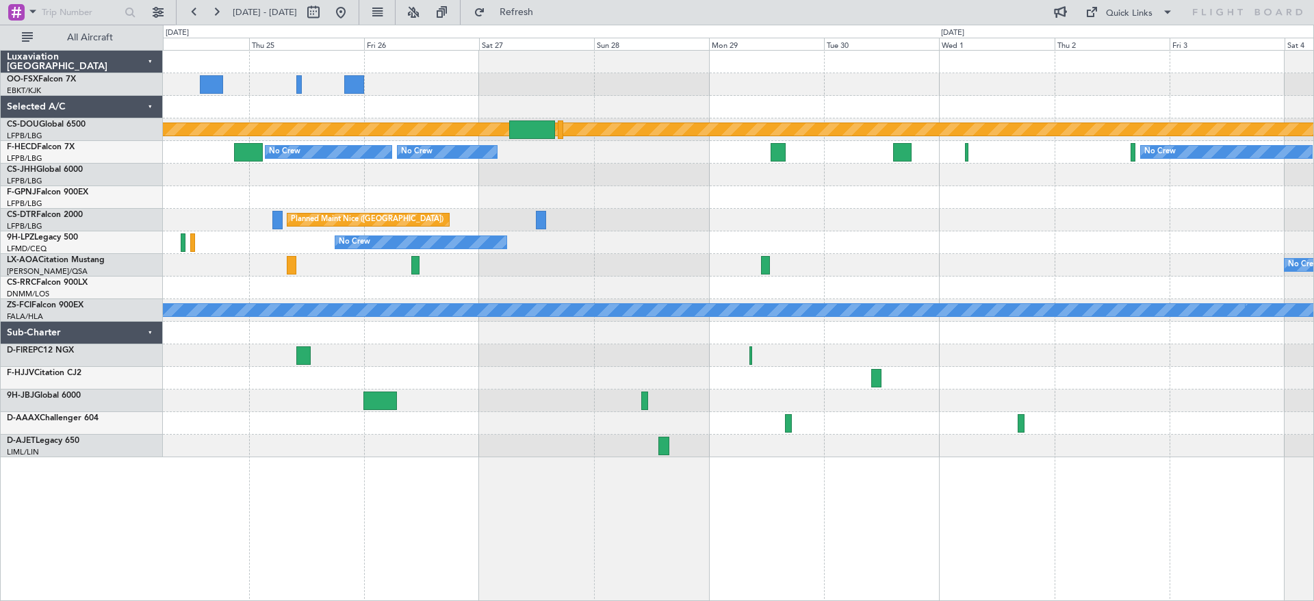
click at [198, 406] on div "Planned Maint London ([GEOGRAPHIC_DATA]) No Crew No Crew Planned Maint [GEOGRAP…" at bounding box center [738, 254] width 1150 height 406
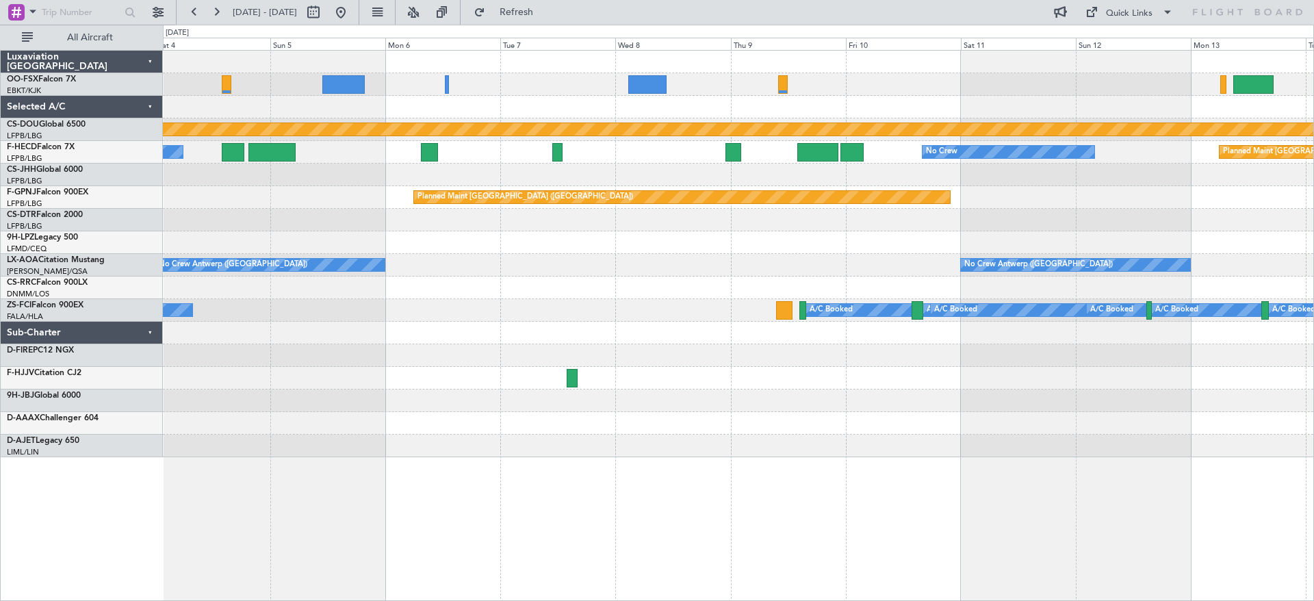
click at [140, 418] on div "Planned Maint London ([GEOGRAPHIC_DATA]) No Crew No Crew Planned Maint [GEOGRAP…" at bounding box center [657, 313] width 1314 height 576
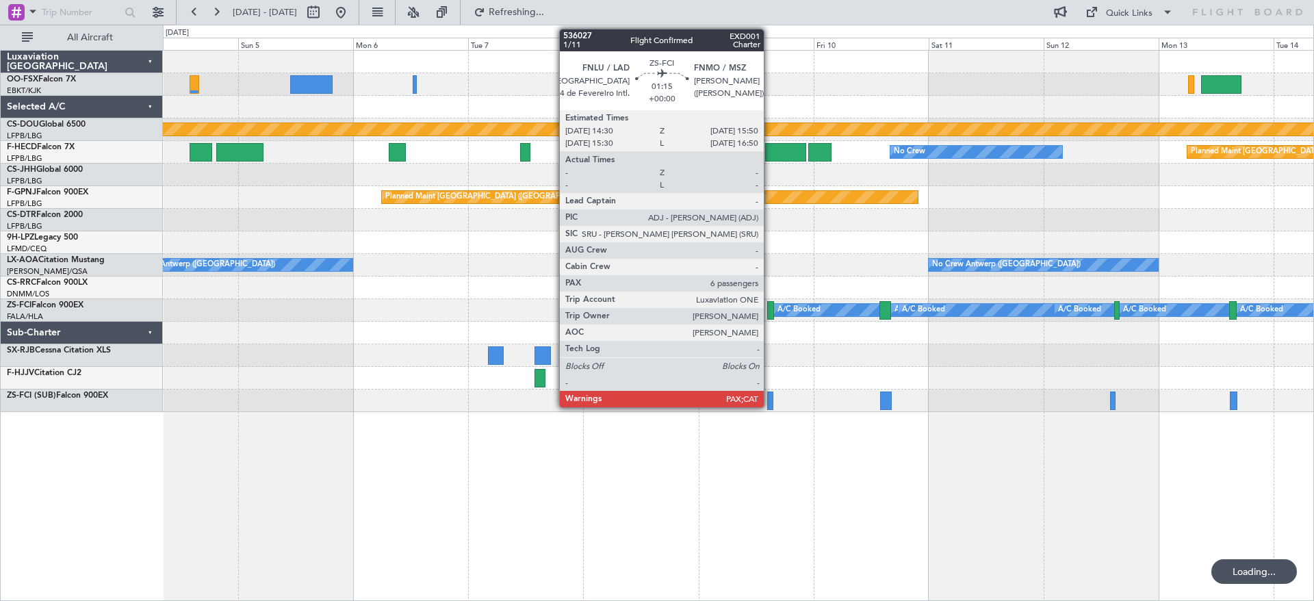
click at [770, 305] on div at bounding box center [770, 310] width 7 height 18
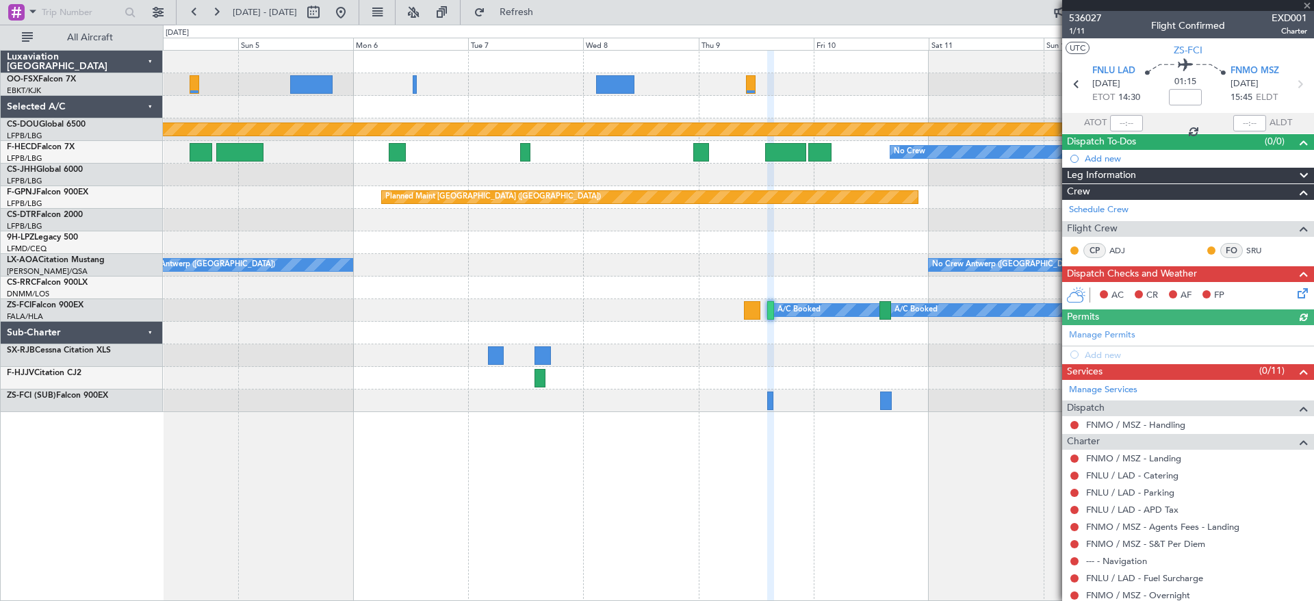
scroll to position [92, 0]
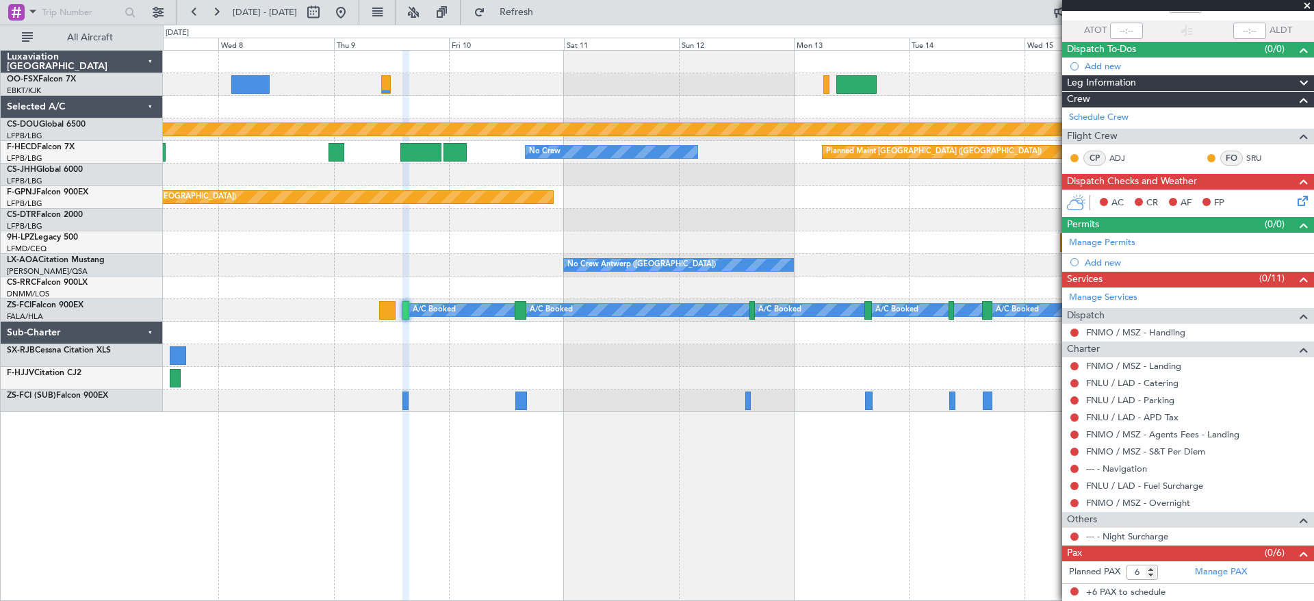
click at [521, 439] on div "Planned Maint London ([GEOGRAPHIC_DATA]) No Crew Planned Maint [GEOGRAPHIC_DATA…" at bounding box center [738, 325] width 1151 height 551
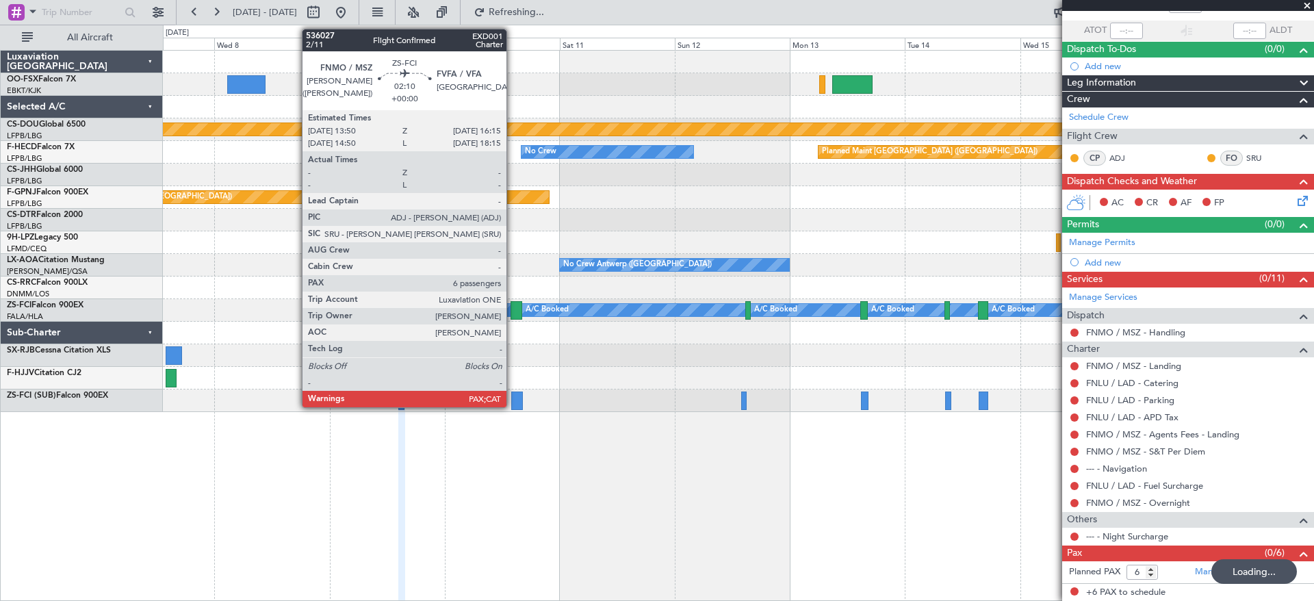
click at [513, 307] on div at bounding box center [516, 310] width 12 height 18
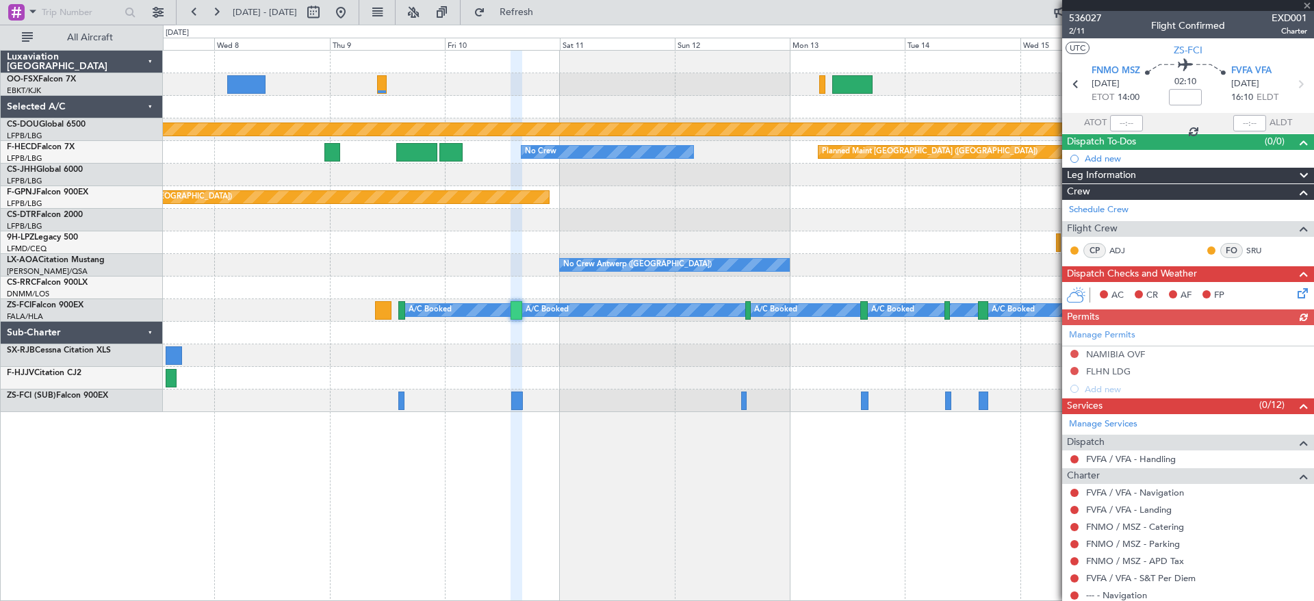
scroll to position [127, 0]
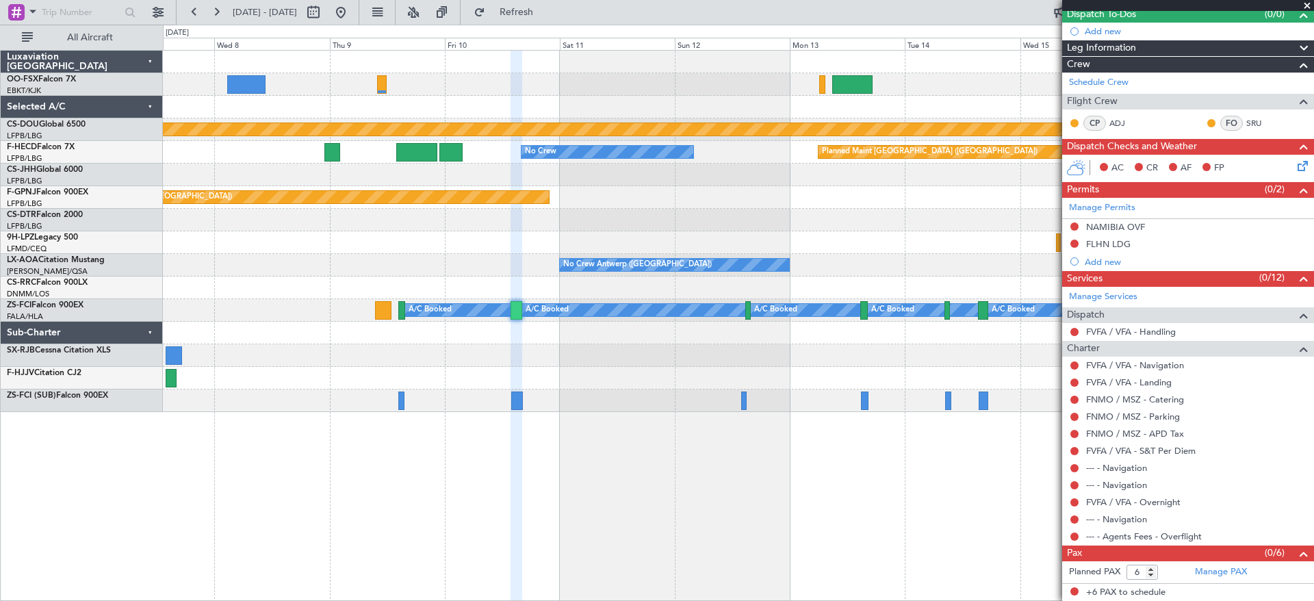
click at [1306, 9] on span at bounding box center [1307, 6] width 14 height 12
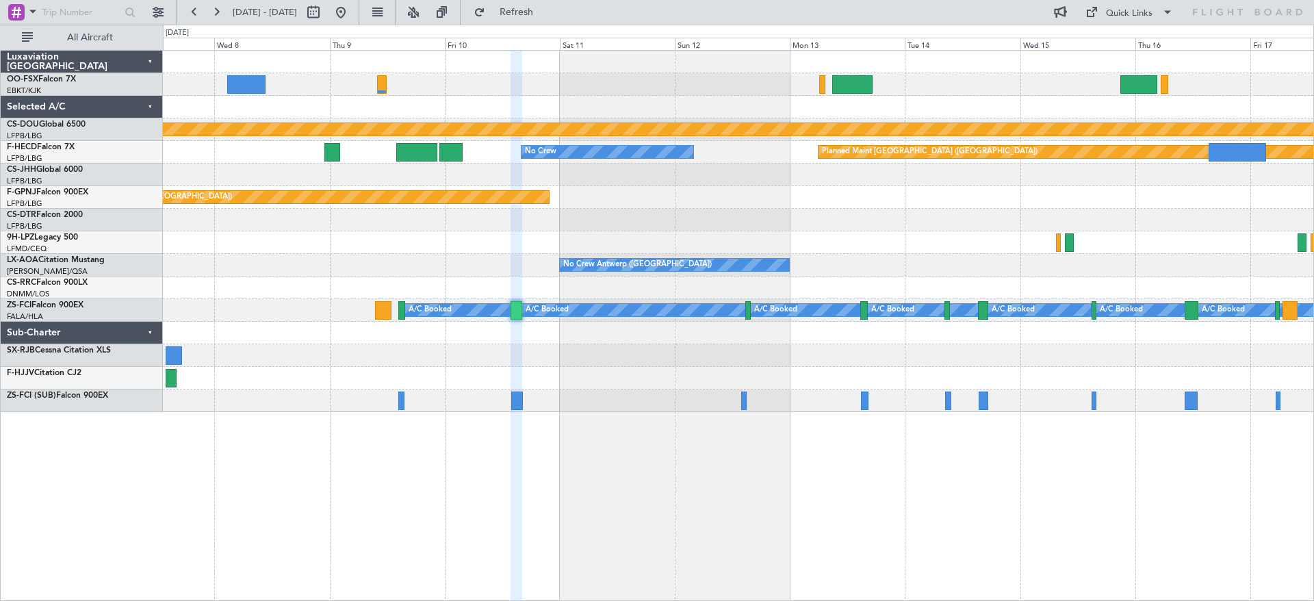
type input "0"
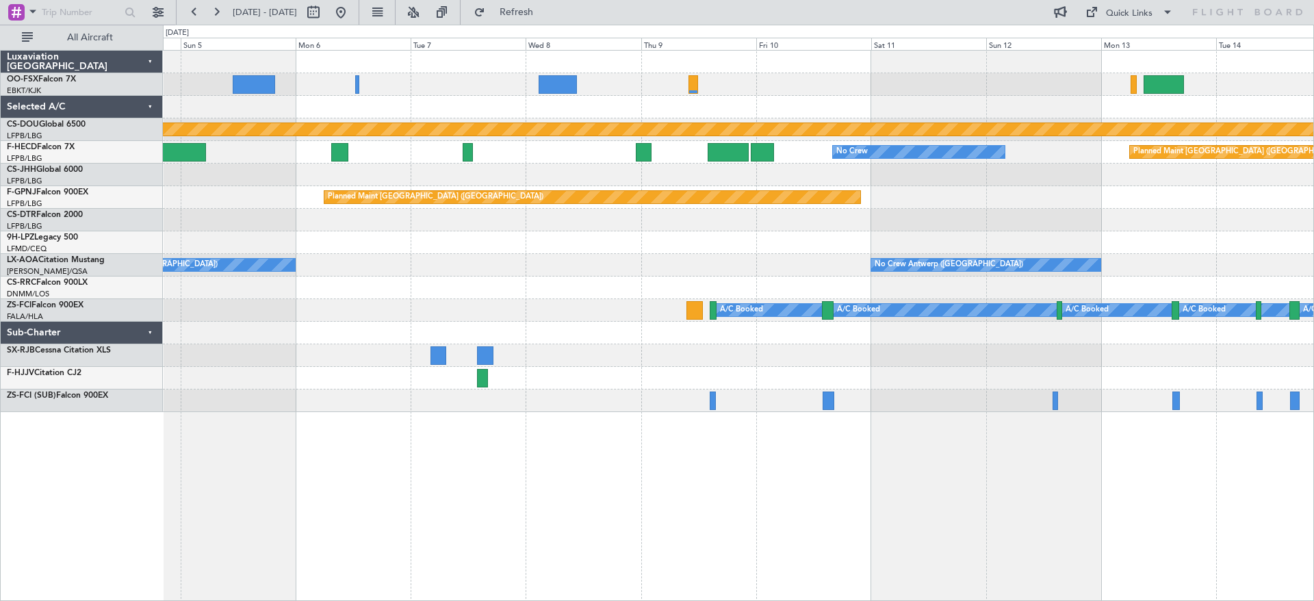
click at [764, 365] on div "Planned Maint London ([GEOGRAPHIC_DATA]) No Crew Planned Maint [GEOGRAPHIC_DATA…" at bounding box center [738, 231] width 1150 height 361
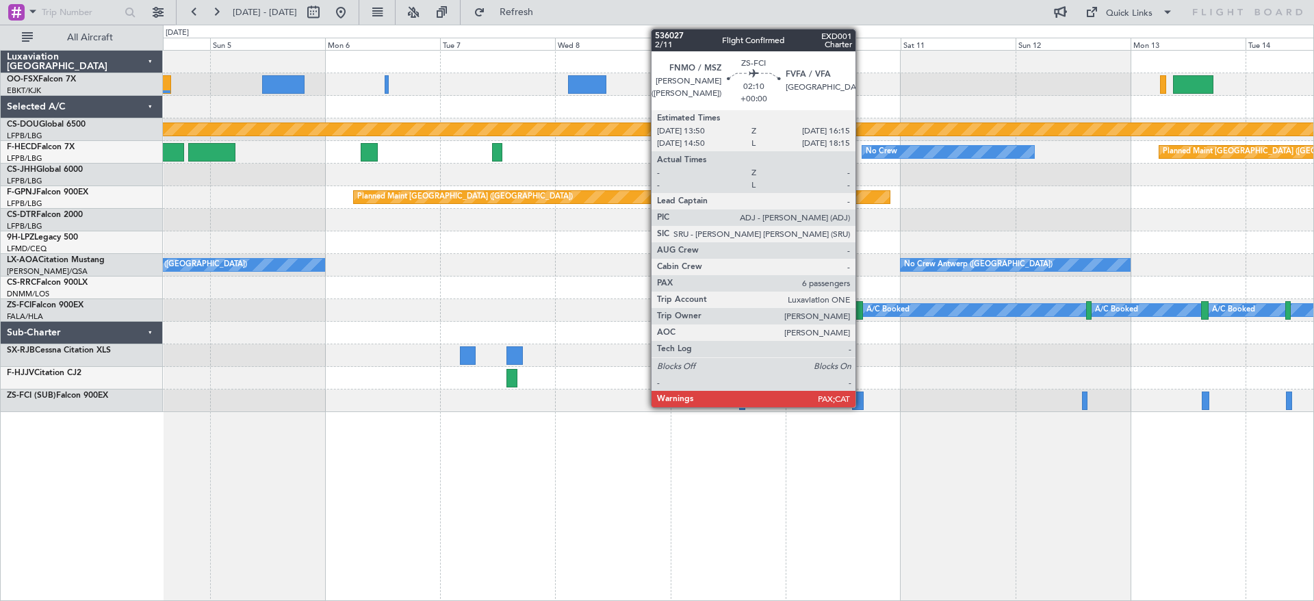
click at [859, 308] on div at bounding box center [857, 310] width 12 height 18
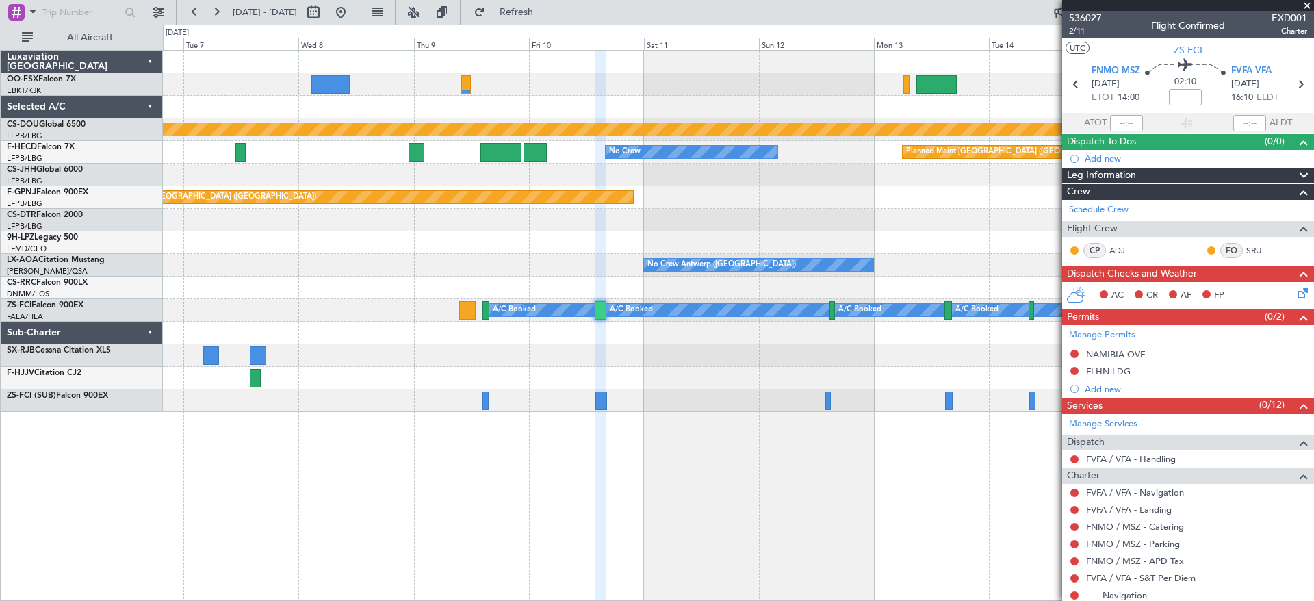
click at [575, 398] on div "Planned Maint London ([GEOGRAPHIC_DATA]) No Crew Planned Maint [GEOGRAPHIC_DATA…" at bounding box center [738, 231] width 1150 height 361
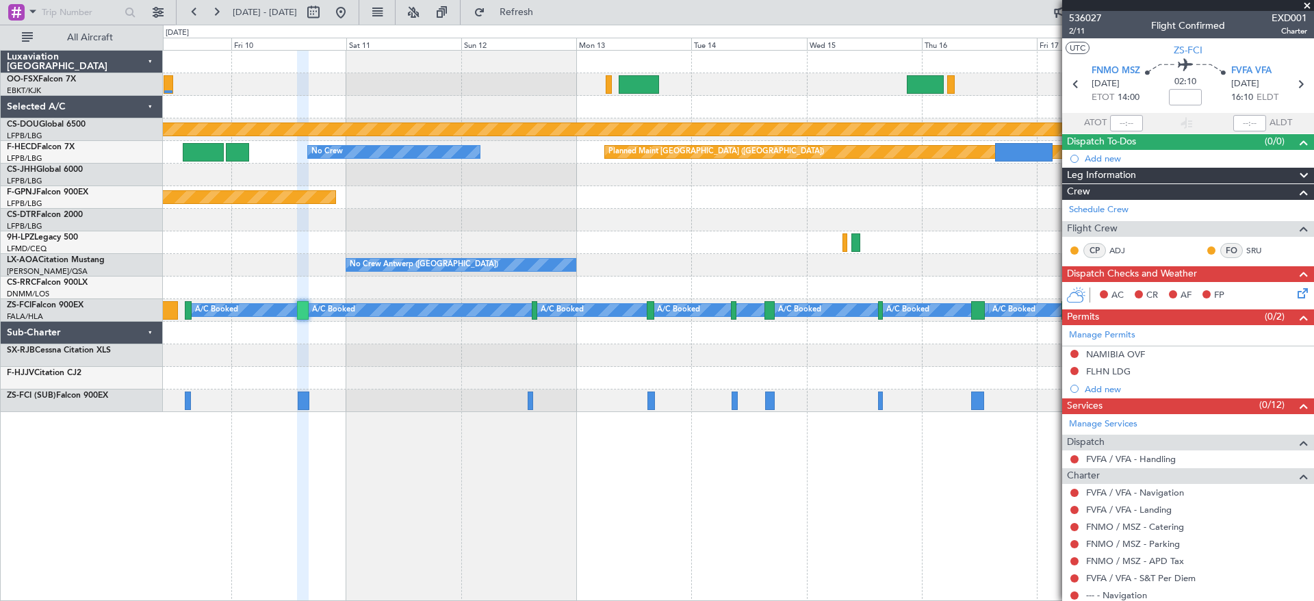
click at [549, 372] on div "Planned Maint London ([GEOGRAPHIC_DATA]) No Crew Planned Maint [GEOGRAPHIC_DATA…" at bounding box center [738, 231] width 1150 height 361
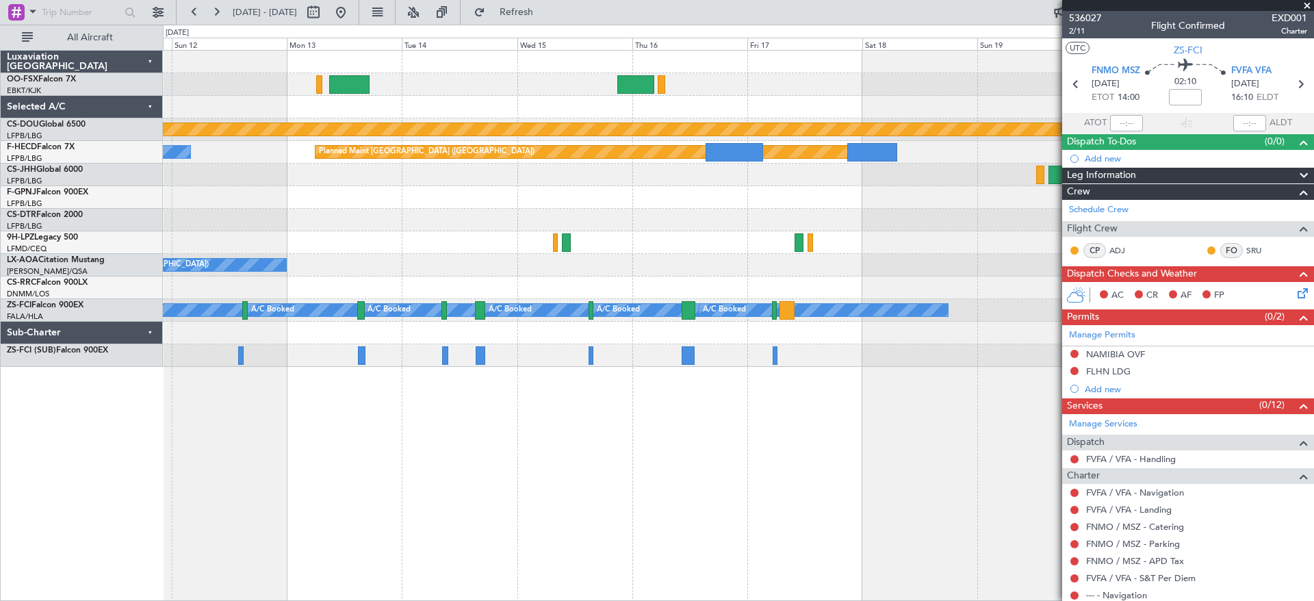
click at [566, 335] on div "Planned Maint London ([GEOGRAPHIC_DATA]) No Crew Planned Maint [GEOGRAPHIC_DATA…" at bounding box center [738, 209] width 1150 height 316
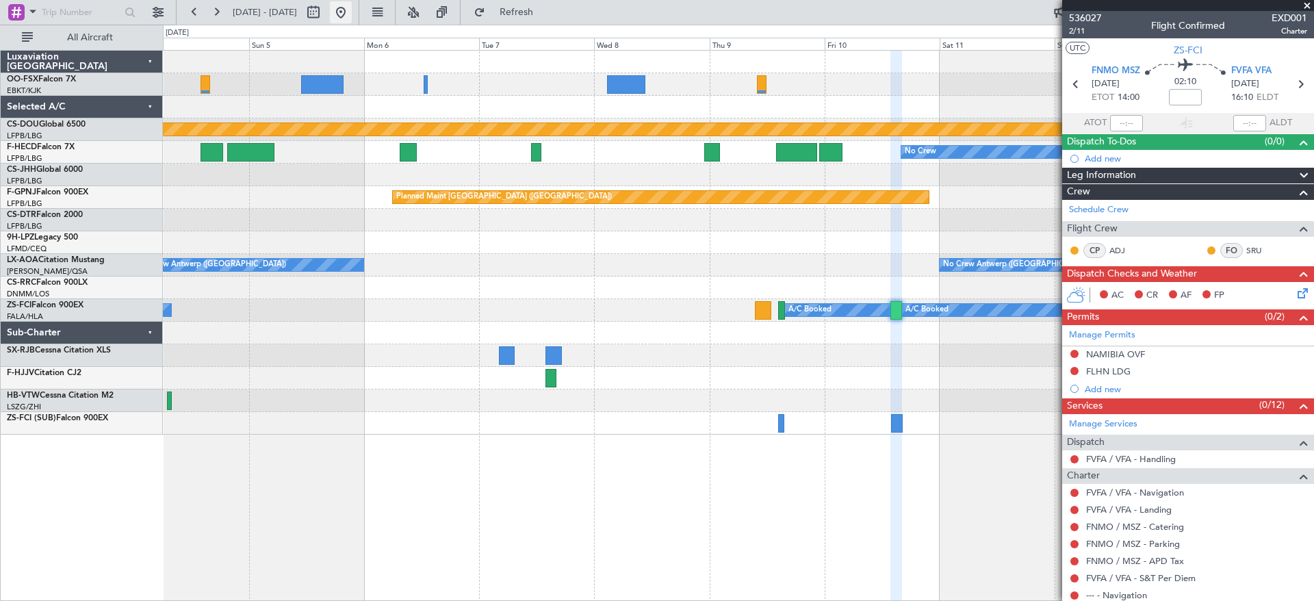
click at [352, 13] on button at bounding box center [341, 12] width 22 height 22
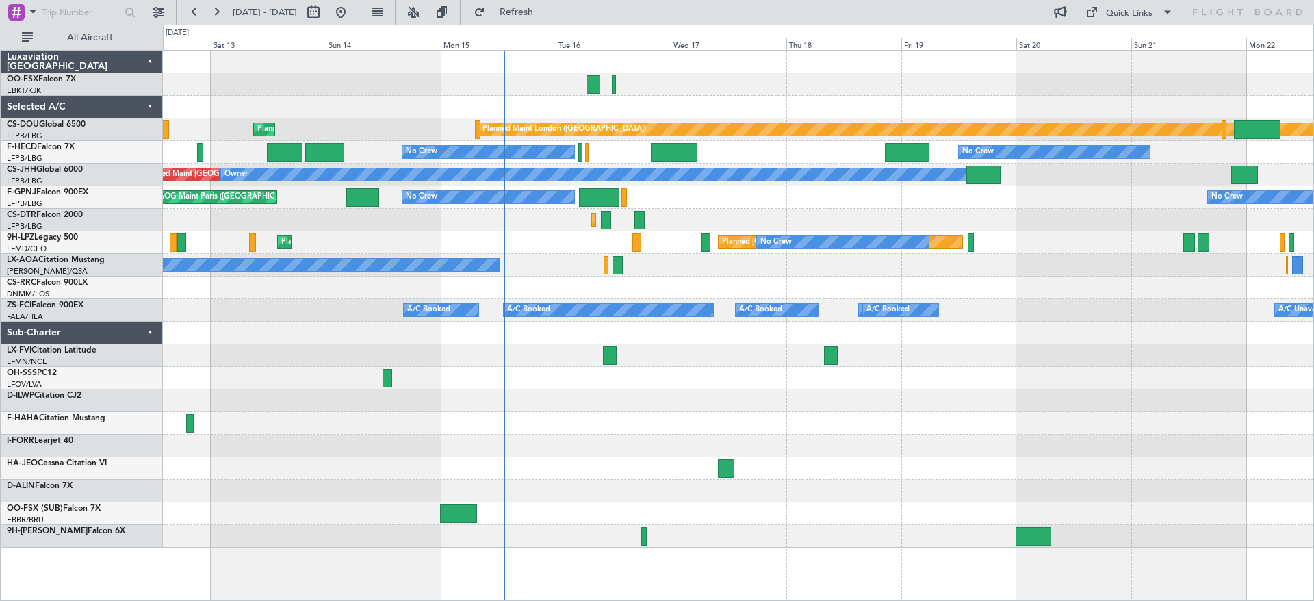
click at [695, 422] on div at bounding box center [738, 423] width 1150 height 23
